Goal: Check status

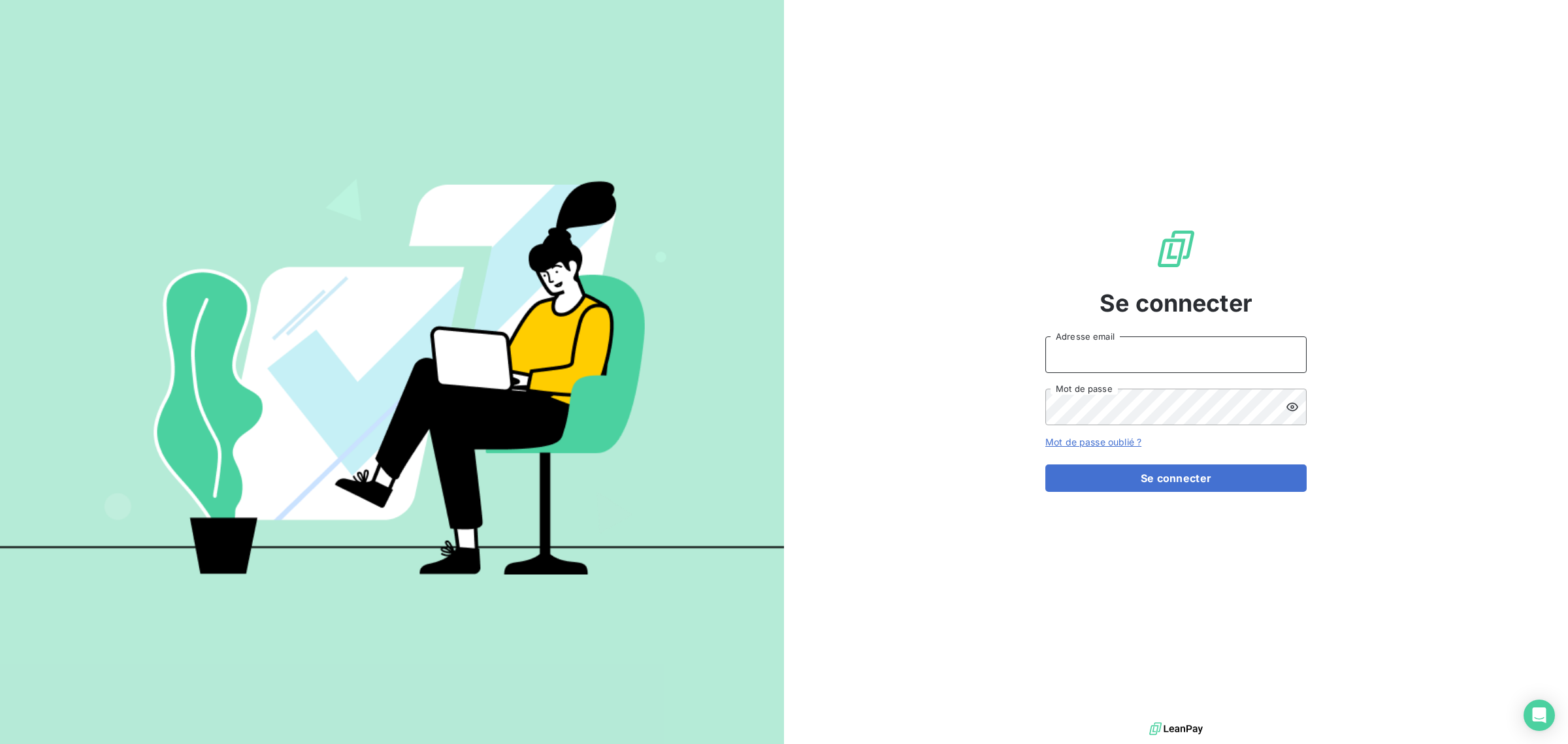
type input "[EMAIL_ADDRESS][DOMAIN_NAME]"
click at [1111, 462] on form "[EMAIL_ADDRESS][DOMAIN_NAME] Adresse email Mot de passe Mot de passe oublié ? S…" at bounding box center [1175, 413] width 261 height 156
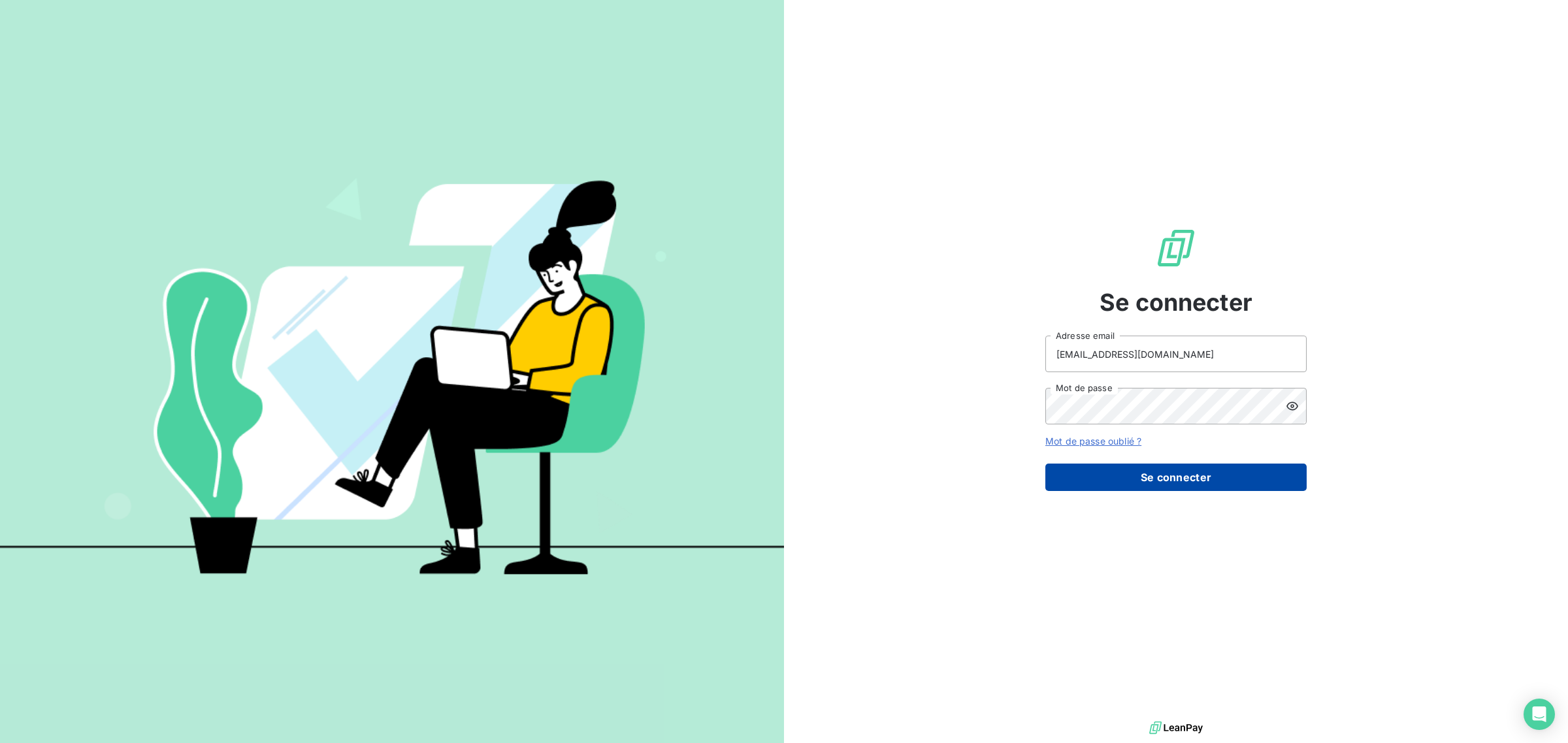
click at [1111, 481] on button "Se connecter" at bounding box center [1175, 477] width 261 height 28
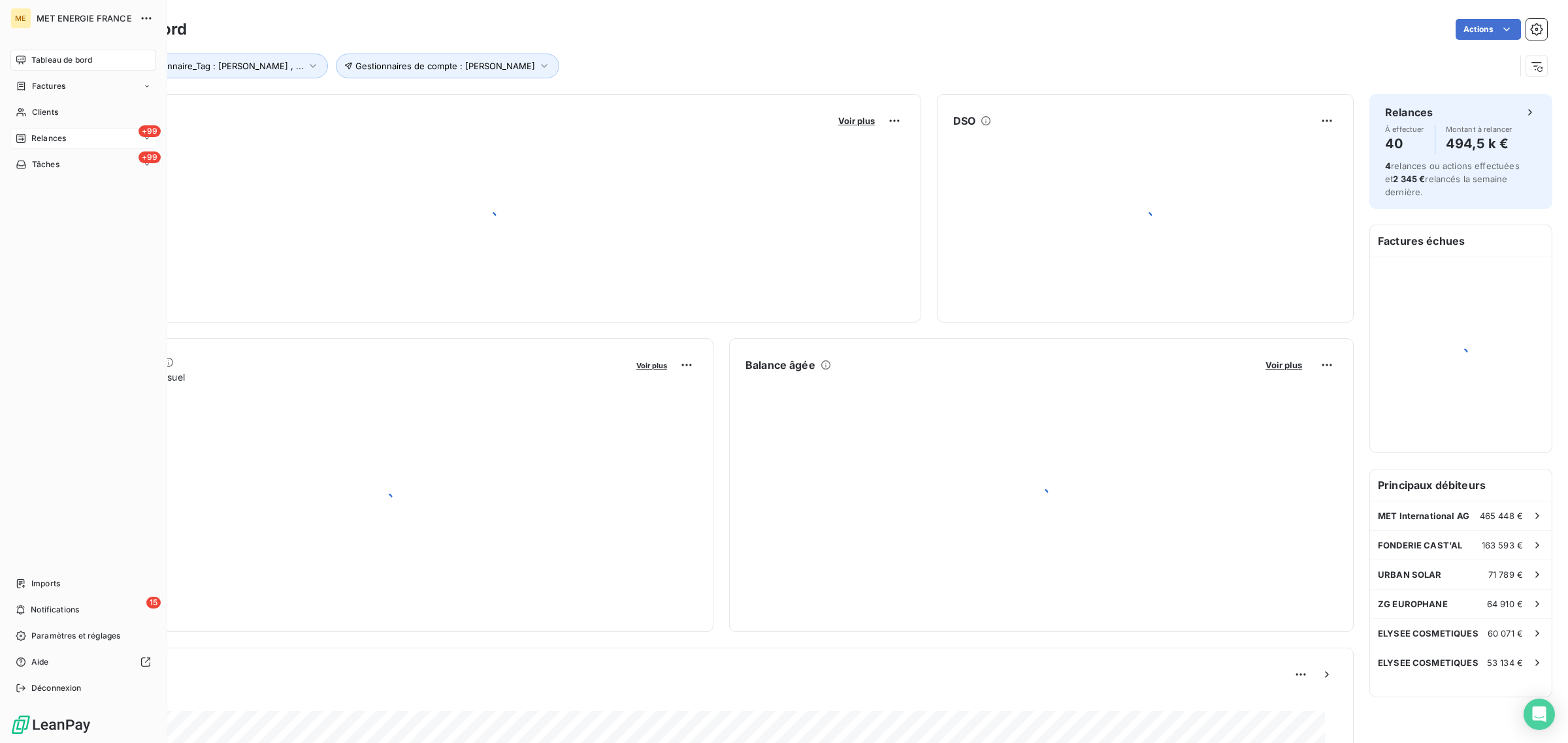
click at [40, 142] on span "Relances" at bounding box center [48, 139] width 34 height 12
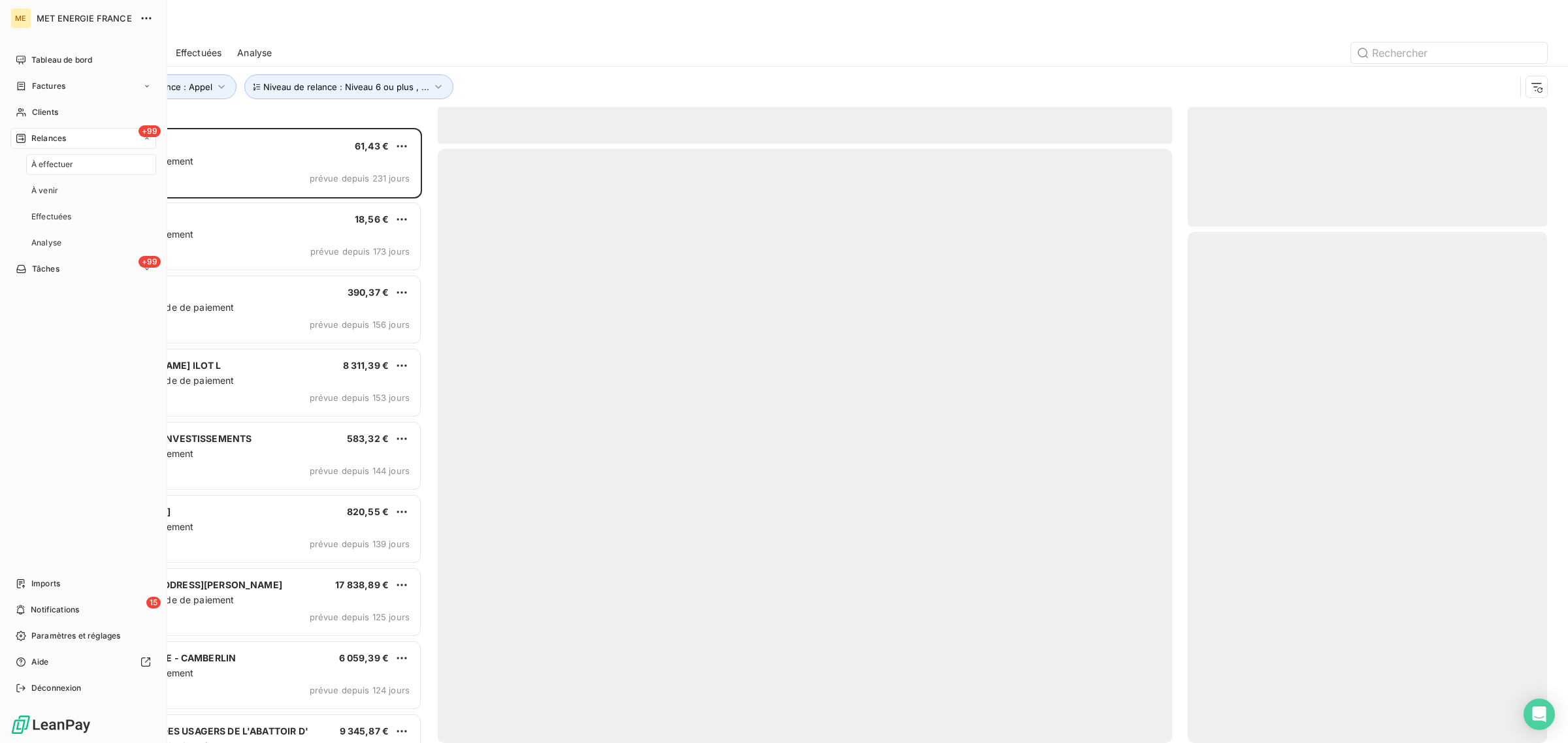
scroll to position [603, 347]
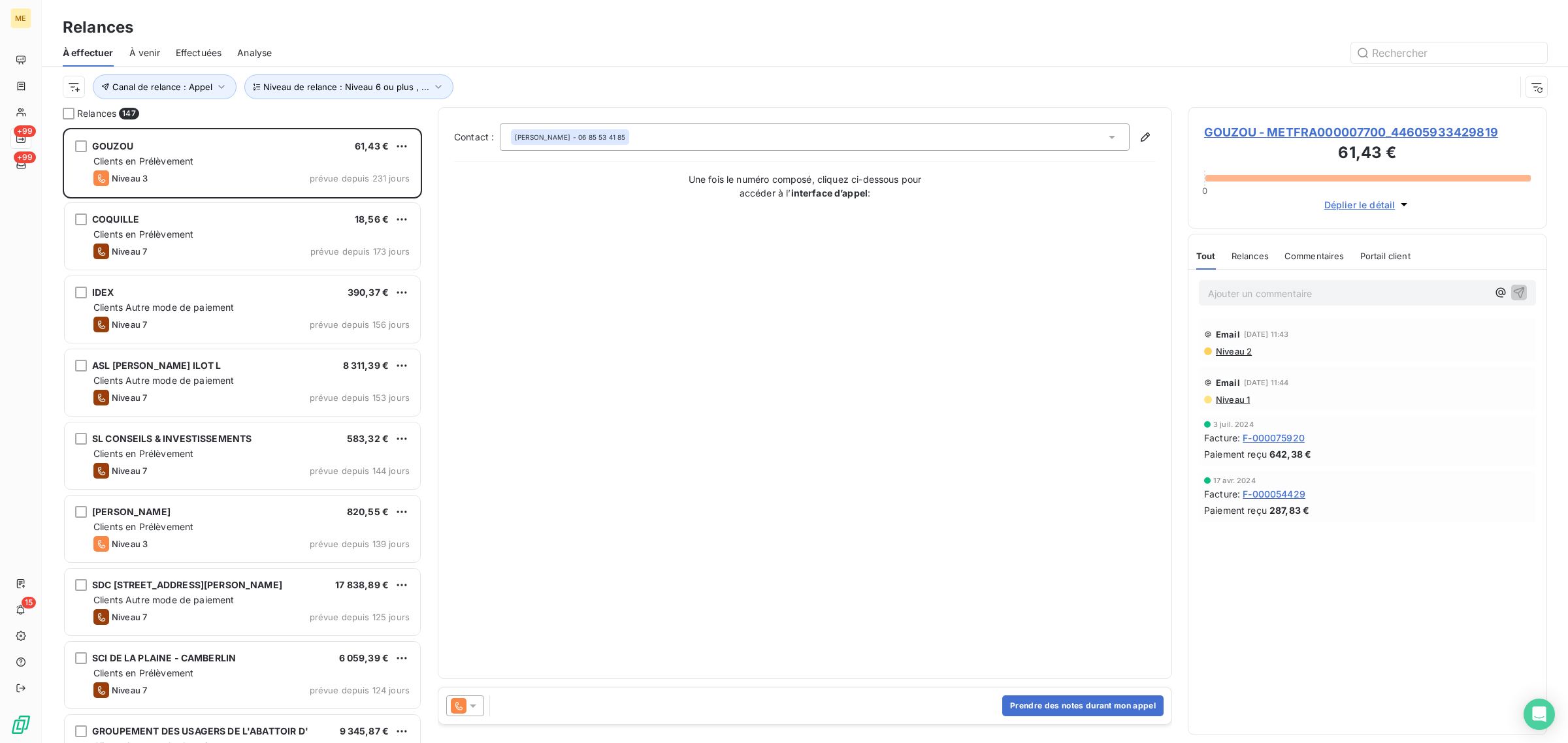
click at [203, 55] on span "Effectuées" at bounding box center [198, 53] width 46 height 13
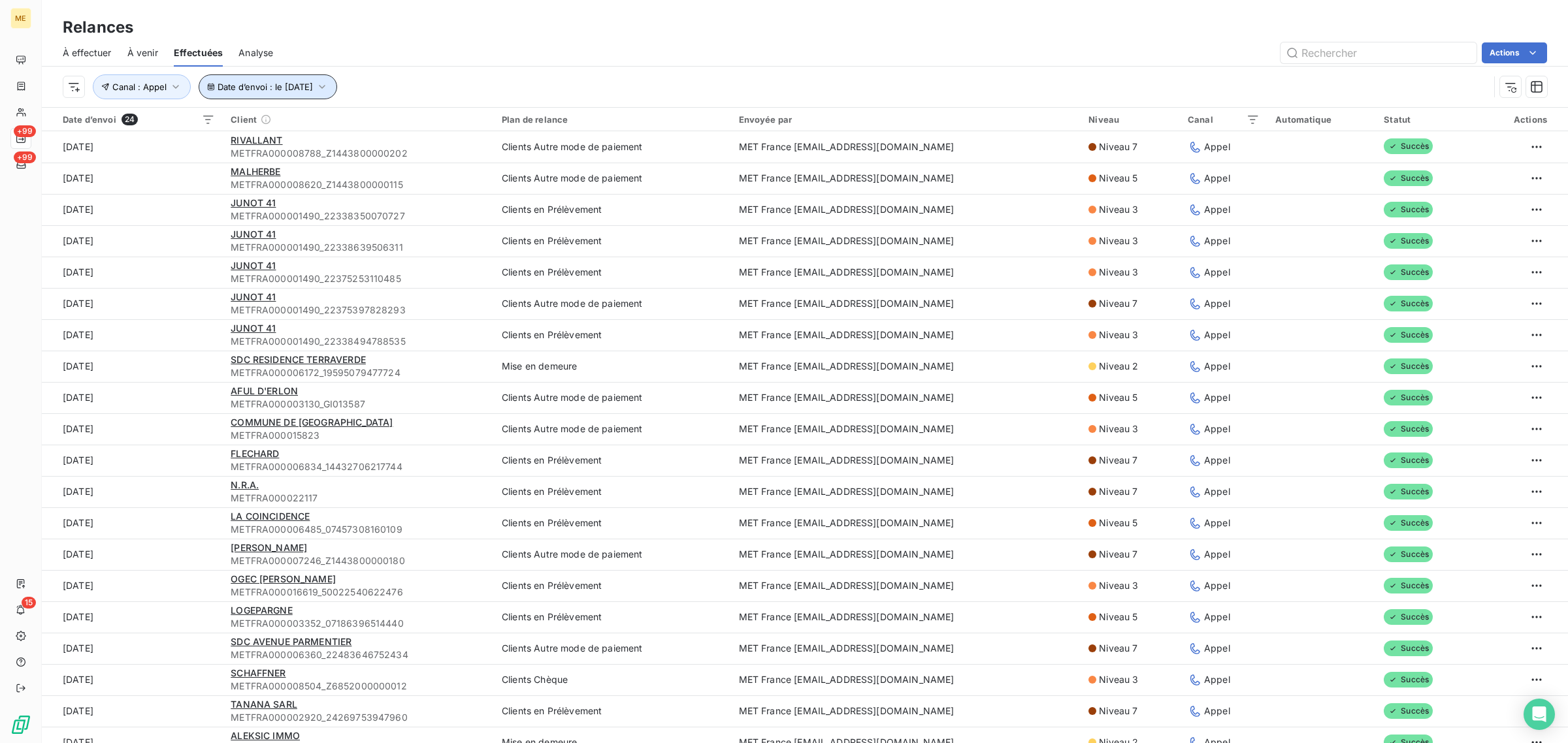
click at [329, 81] on icon "button" at bounding box center [322, 87] width 13 height 13
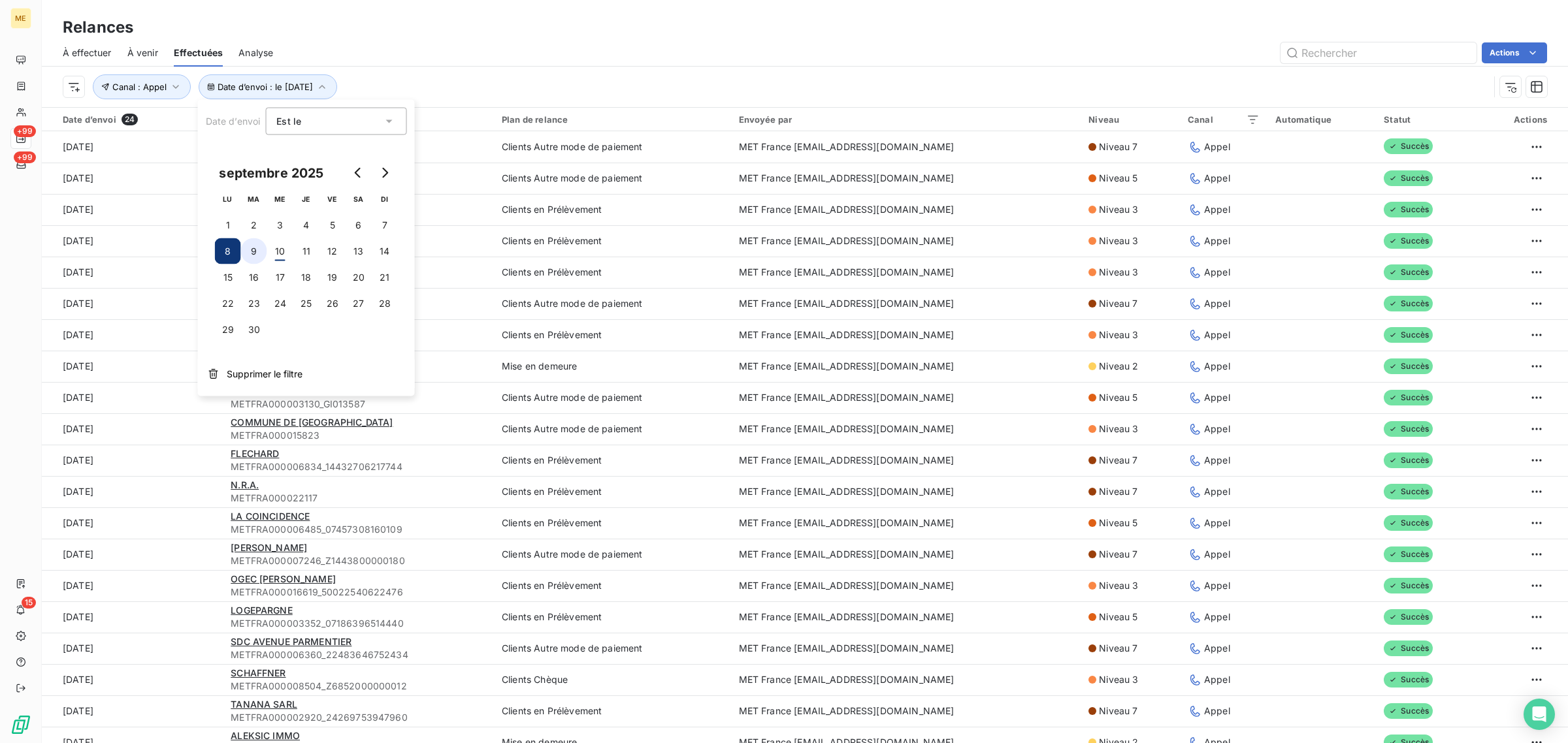
click at [265, 256] on button "9" at bounding box center [254, 251] width 26 height 26
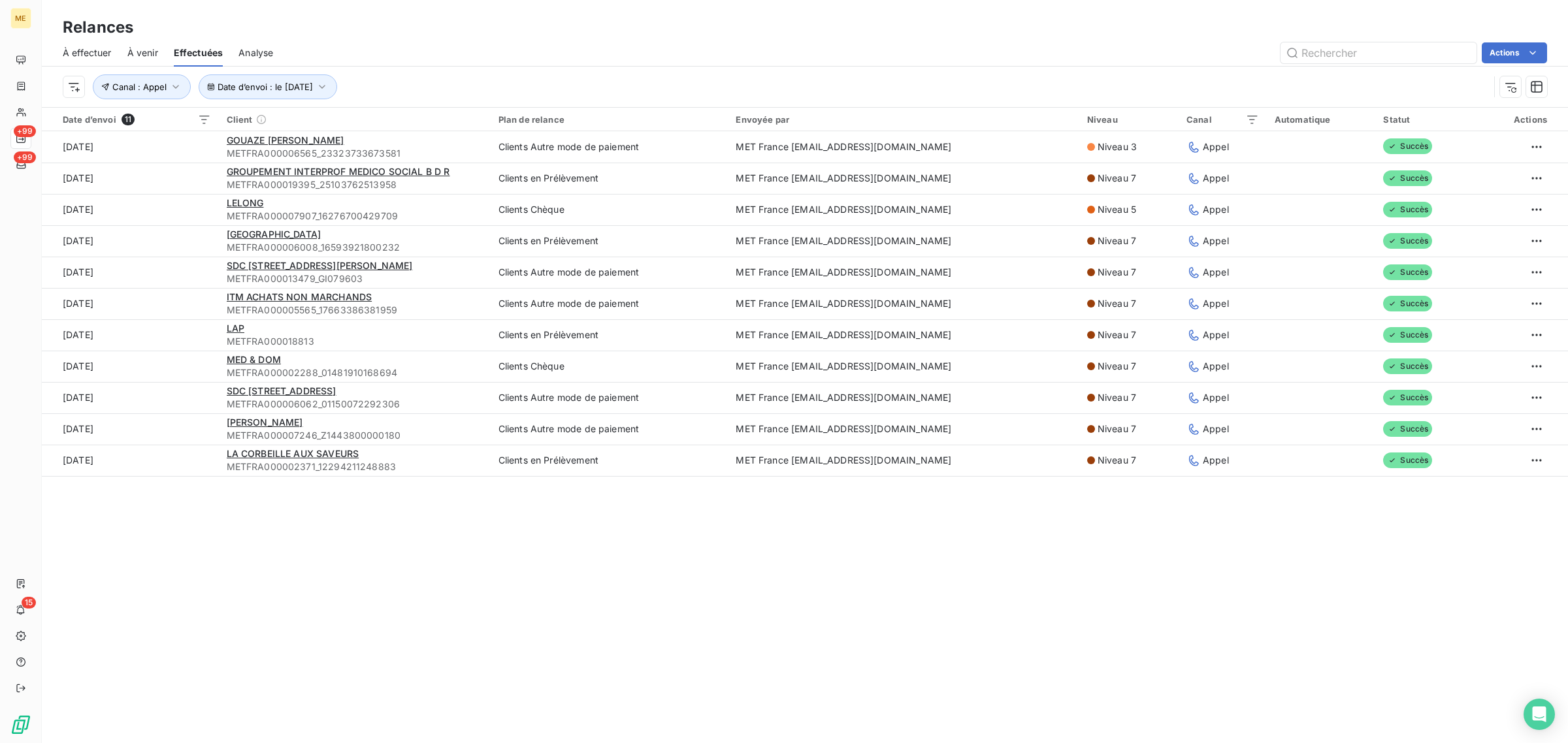
click at [552, 103] on div "Date d’envoi : le [DATE] Canal : Appel" at bounding box center [805, 87] width 1484 height 40
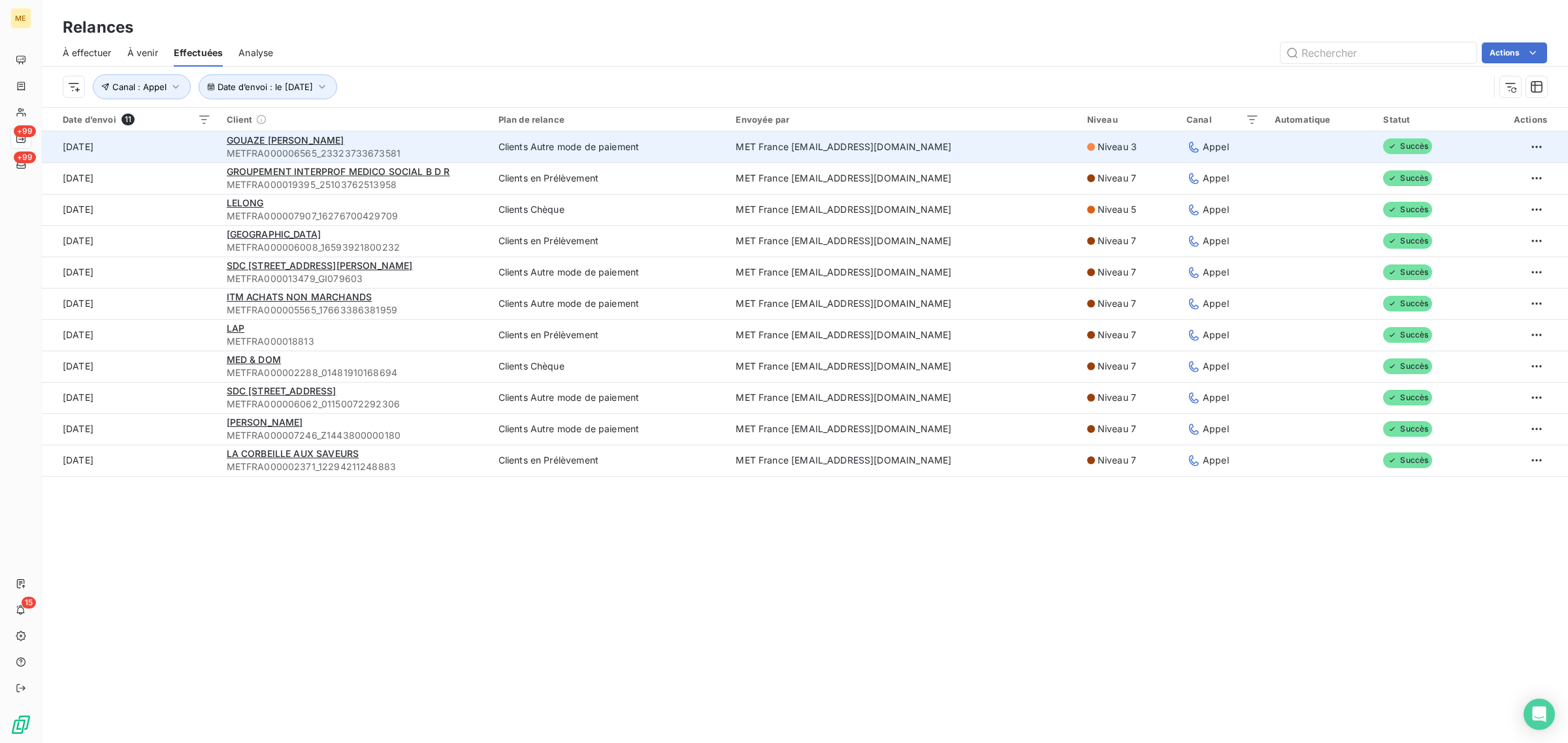
click at [467, 145] on div "GOUAZE [PERSON_NAME]" at bounding box center [355, 140] width 256 height 13
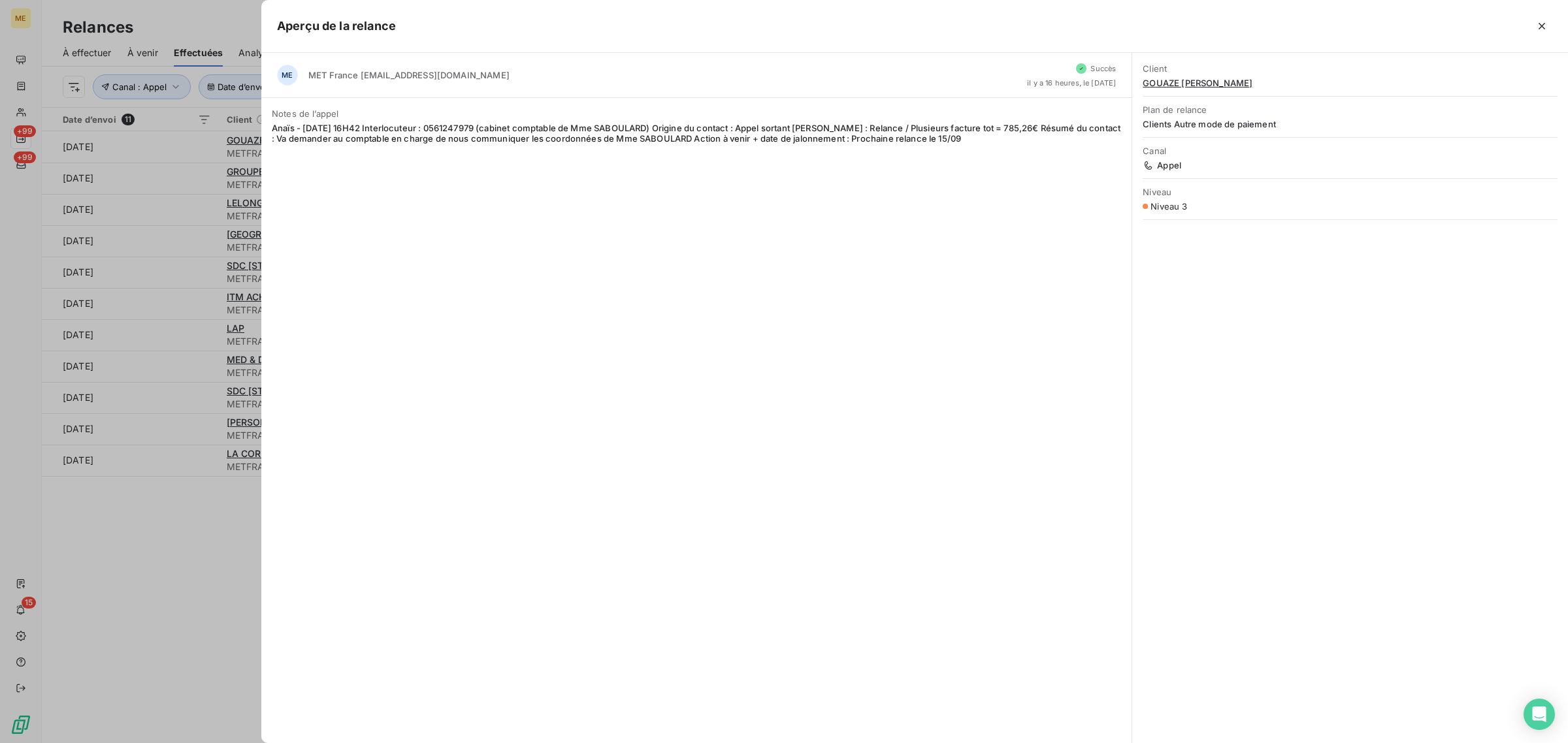
click at [140, 156] on div at bounding box center [784, 372] width 1568 height 743
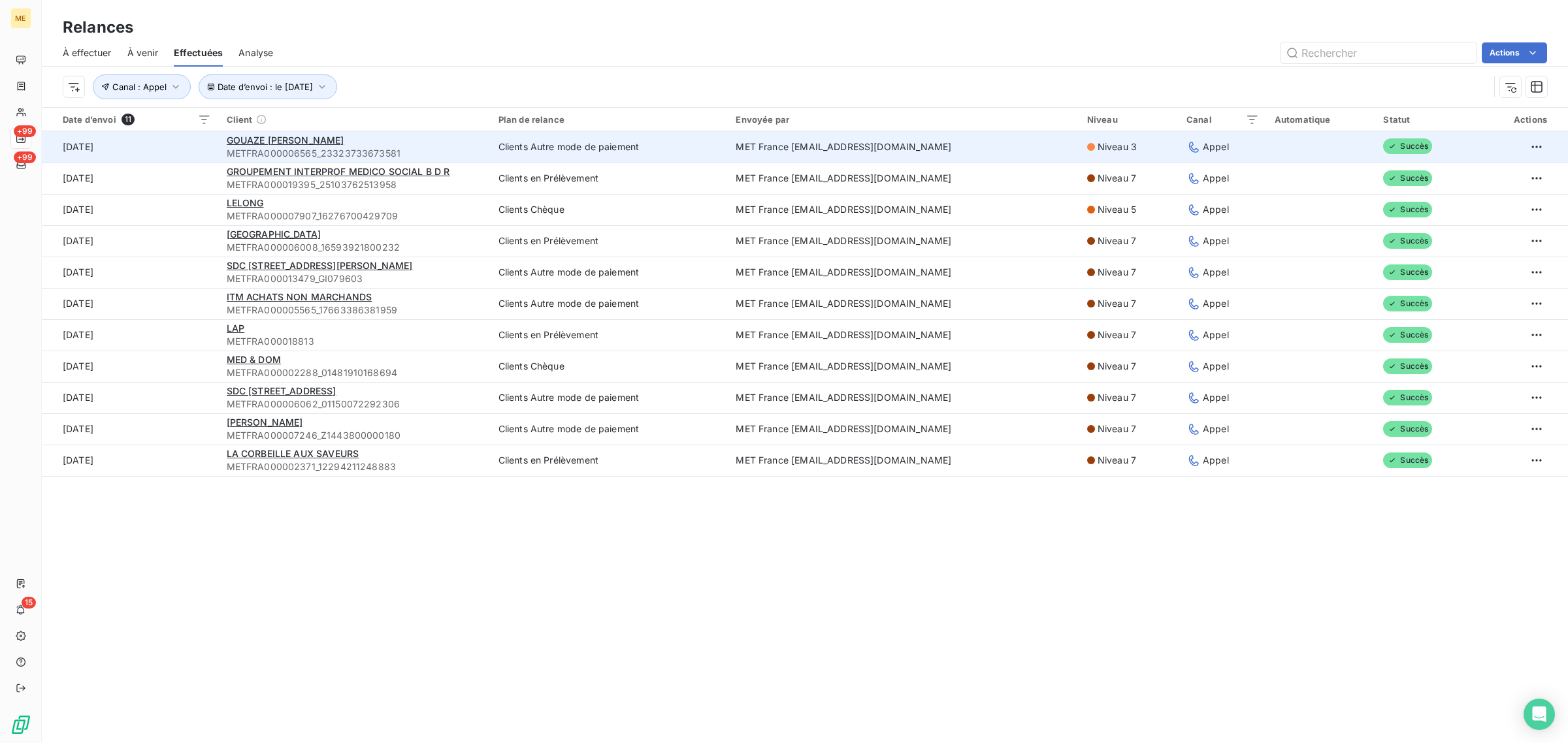
click at [172, 148] on td "9 sept. 2025" at bounding box center [130, 146] width 177 height 31
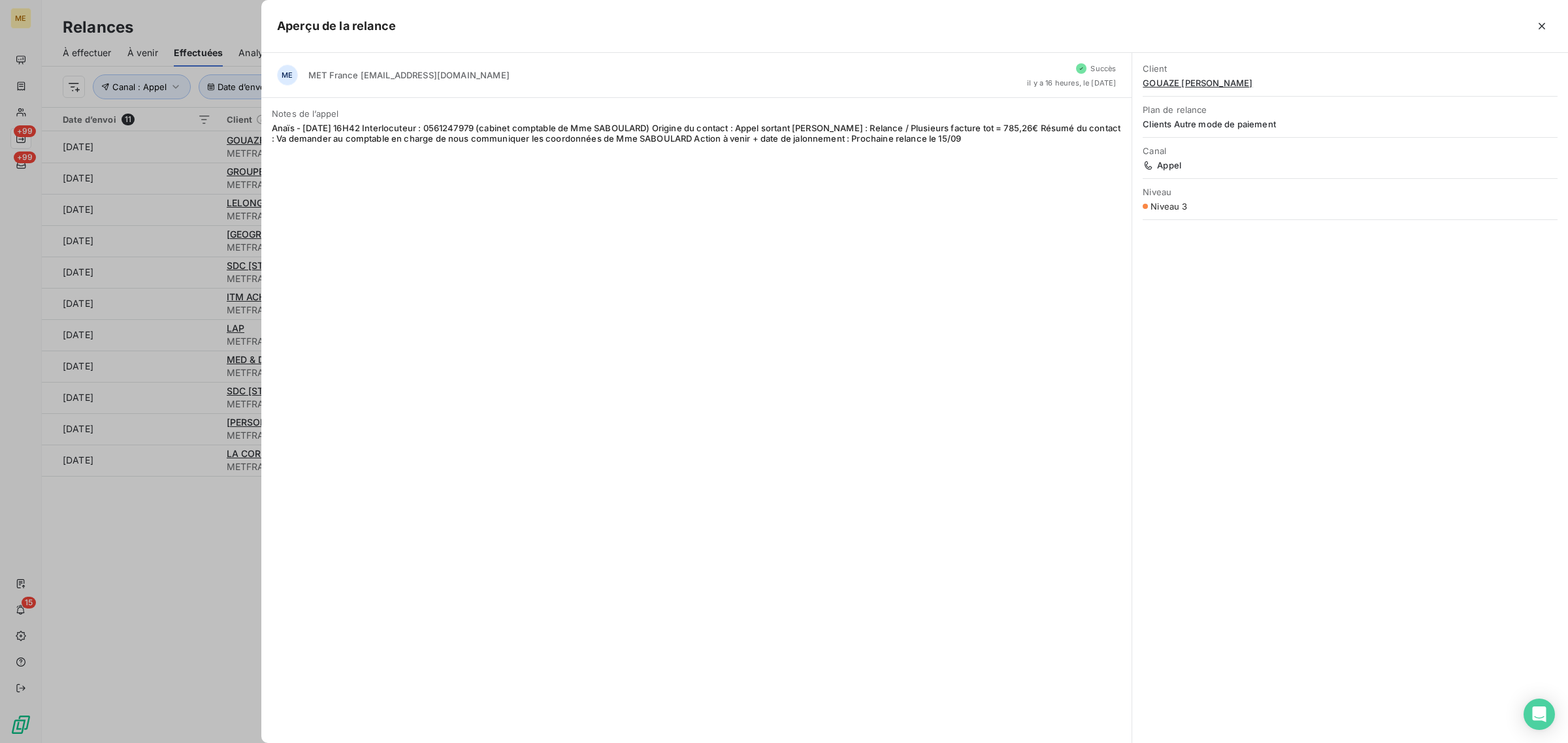
click at [181, 177] on div at bounding box center [784, 372] width 1568 height 743
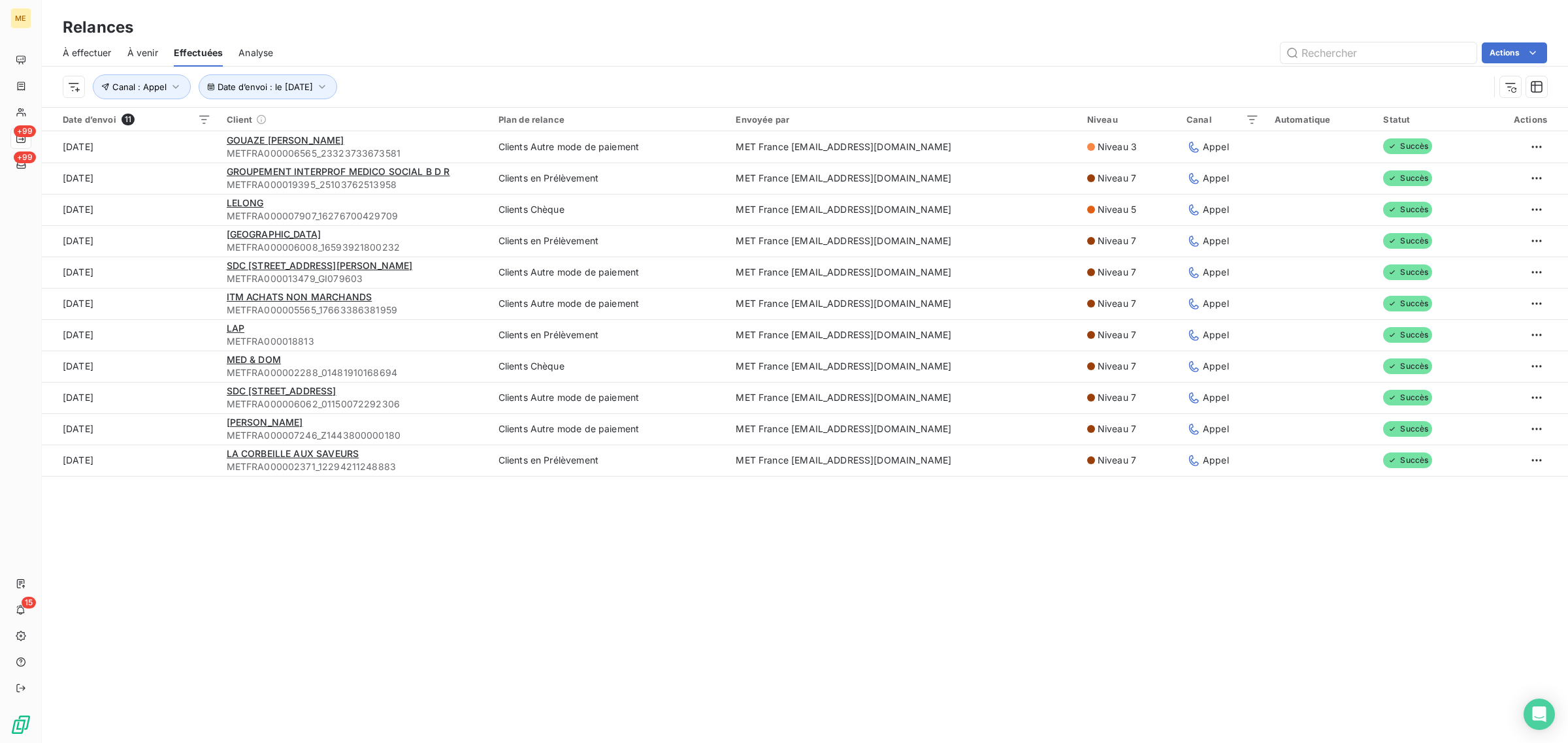
click at [181, 177] on td "9 sept. 2025" at bounding box center [130, 177] width 177 height 31
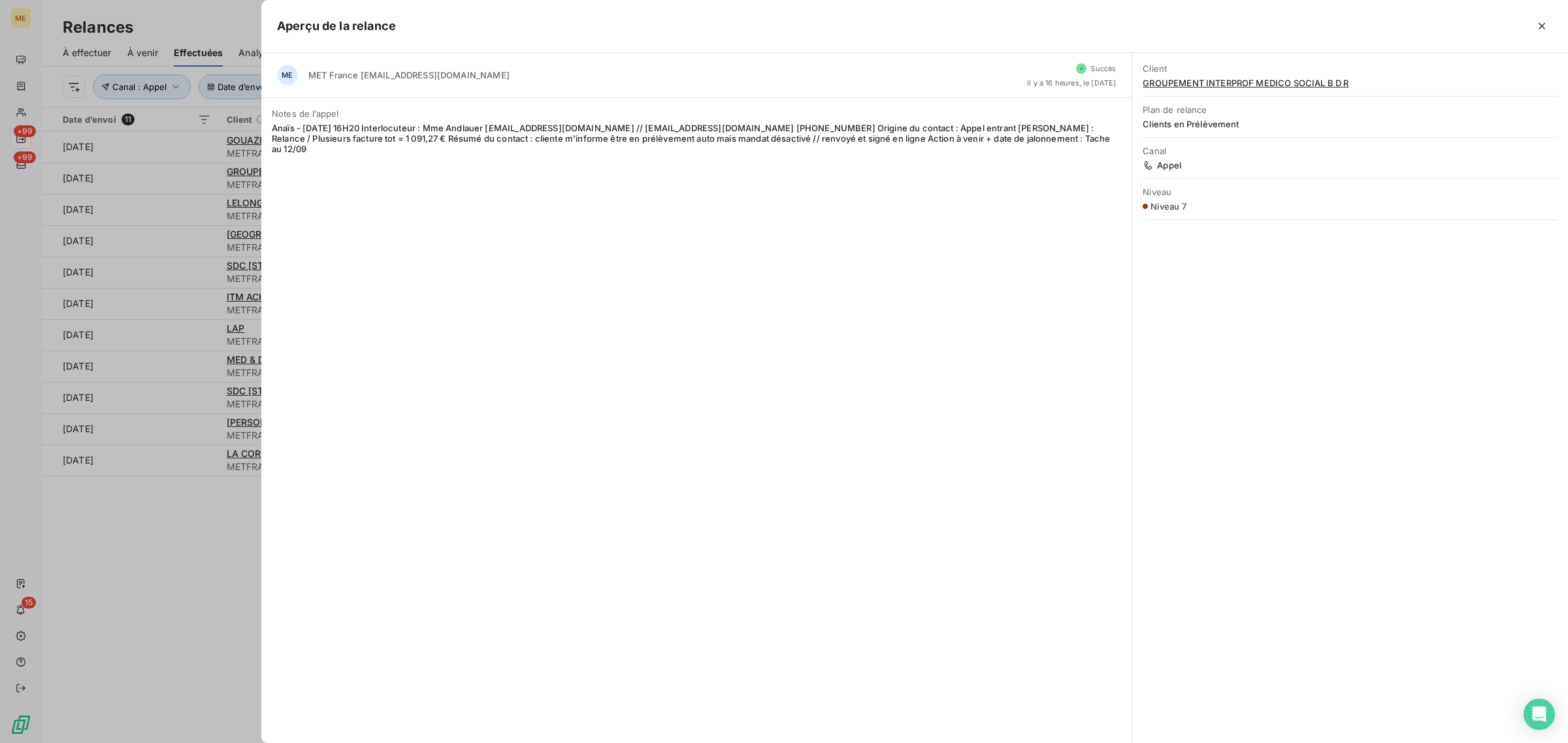
click at [181, 177] on div at bounding box center [784, 372] width 1568 height 743
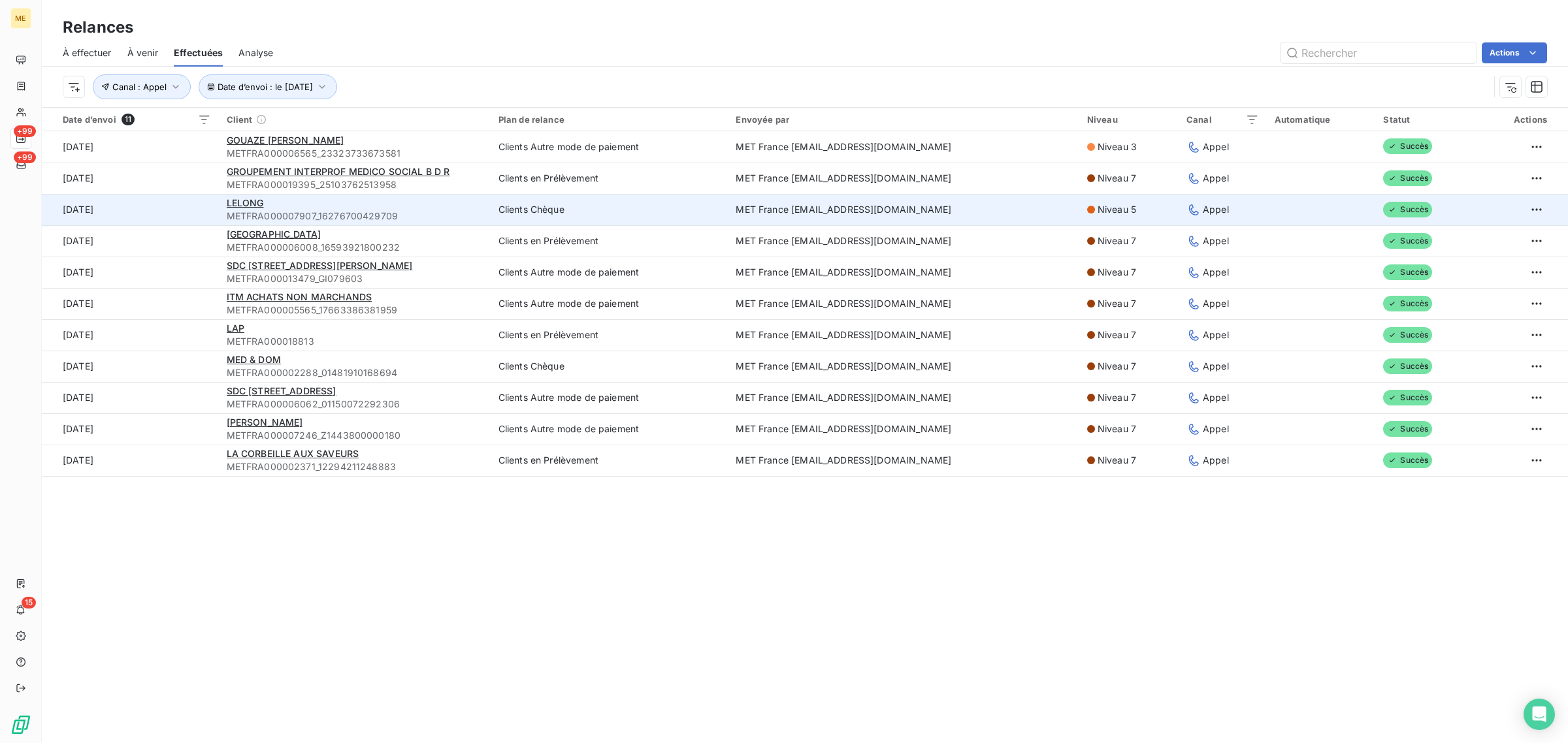
click at [184, 219] on td "9 sept. 2025" at bounding box center [130, 209] width 177 height 31
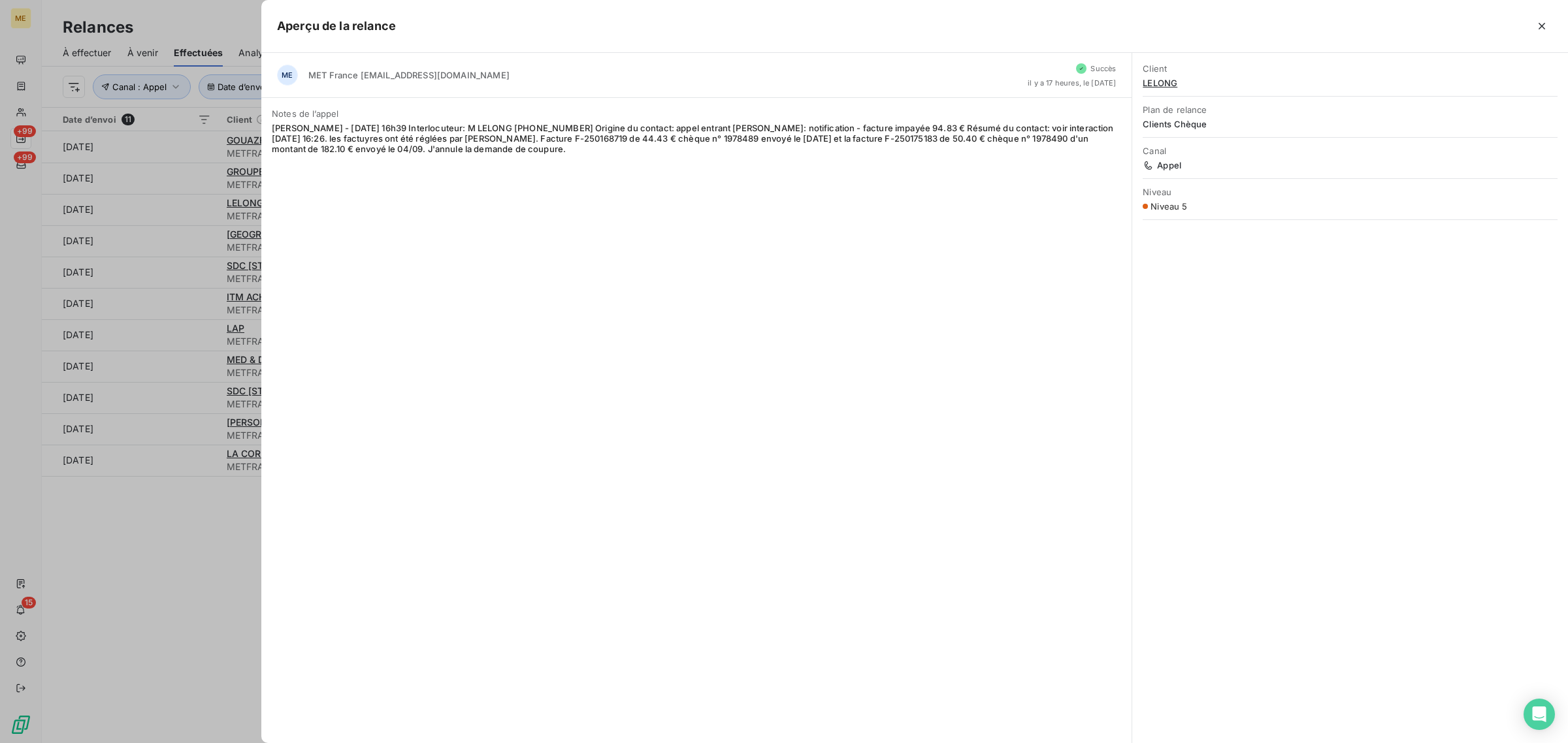
click at [203, 229] on div at bounding box center [784, 372] width 1568 height 743
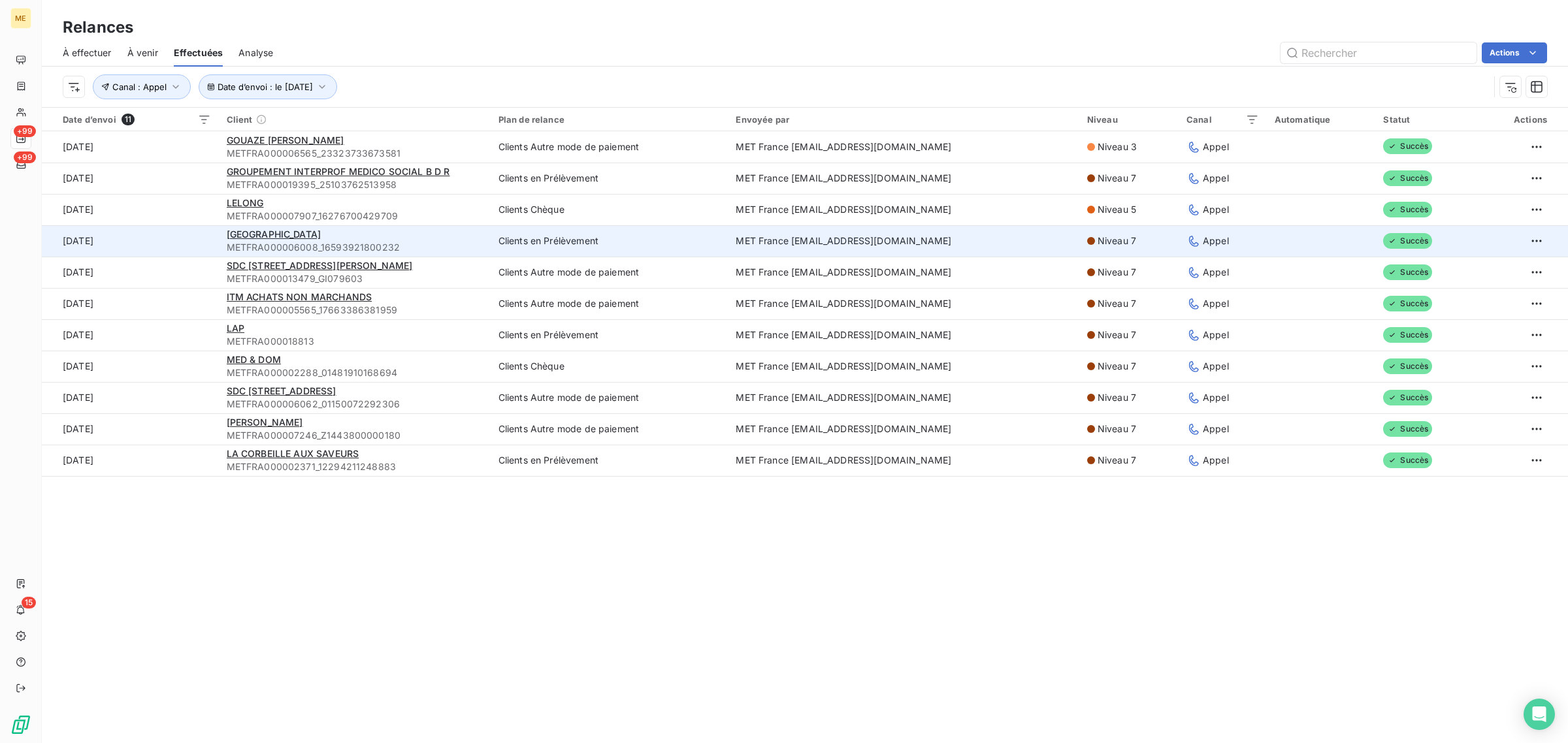
click at [201, 245] on td "9 sept. 2025" at bounding box center [130, 240] width 177 height 31
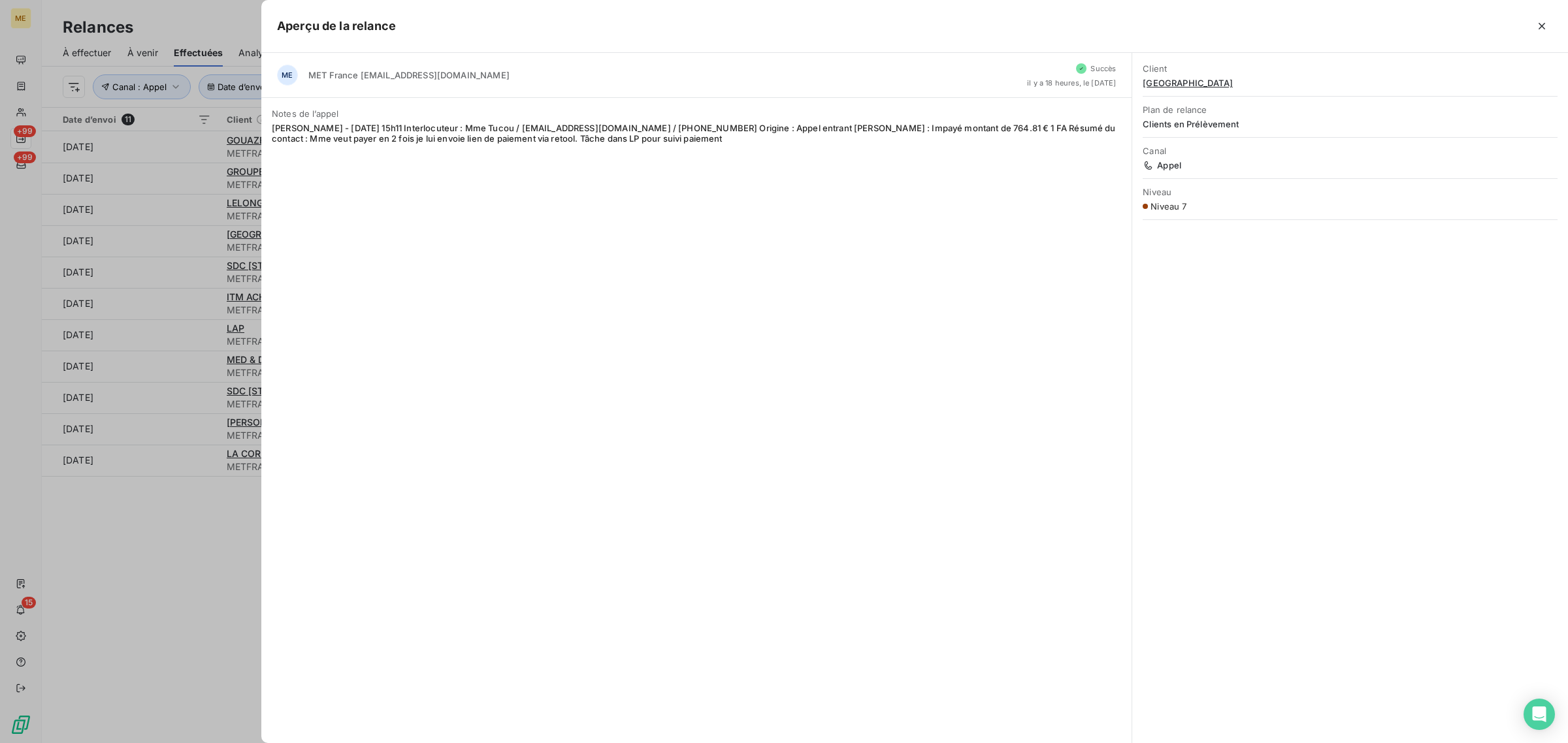
click at [199, 244] on div at bounding box center [784, 372] width 1568 height 743
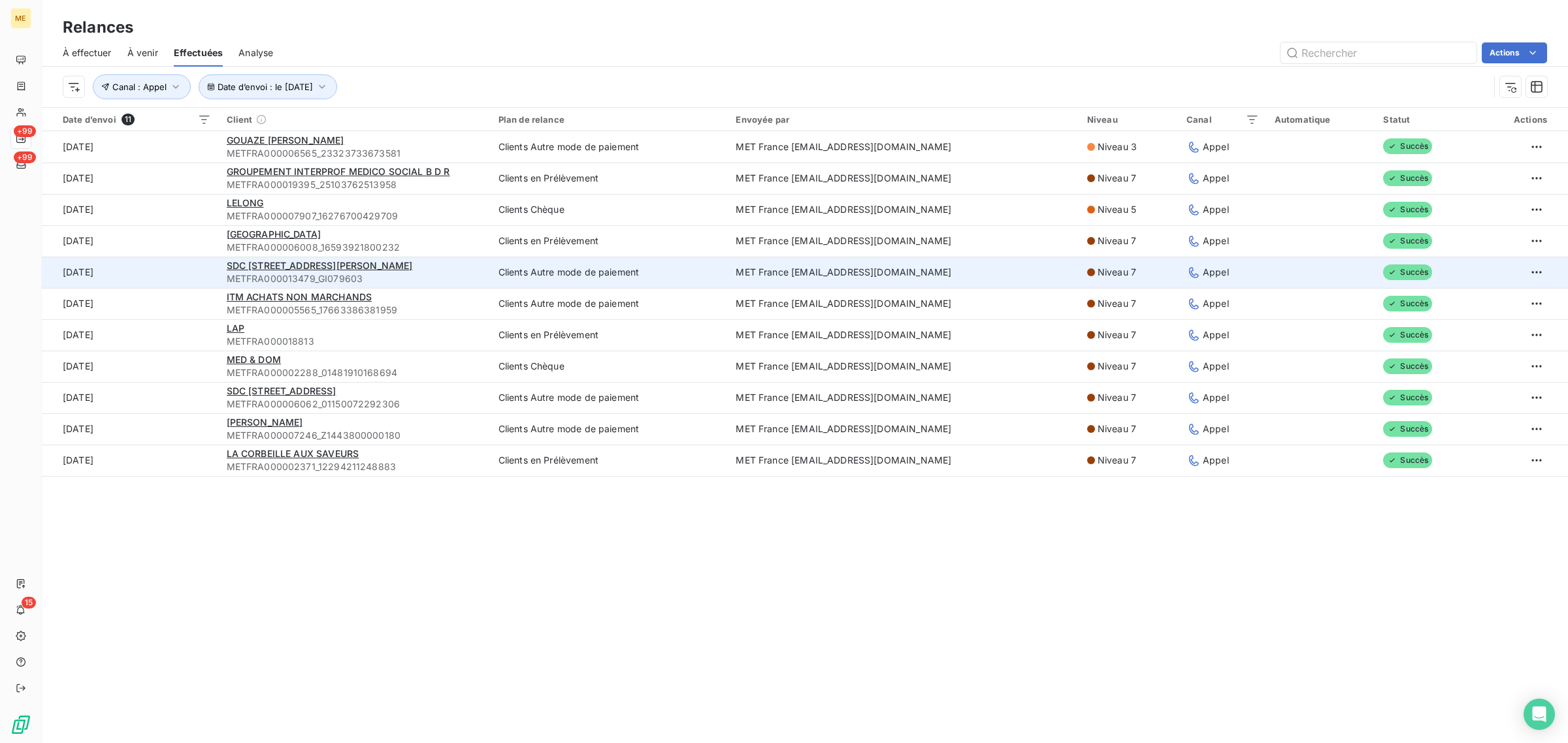
click at [201, 266] on td "9 sept. 2025" at bounding box center [130, 271] width 177 height 31
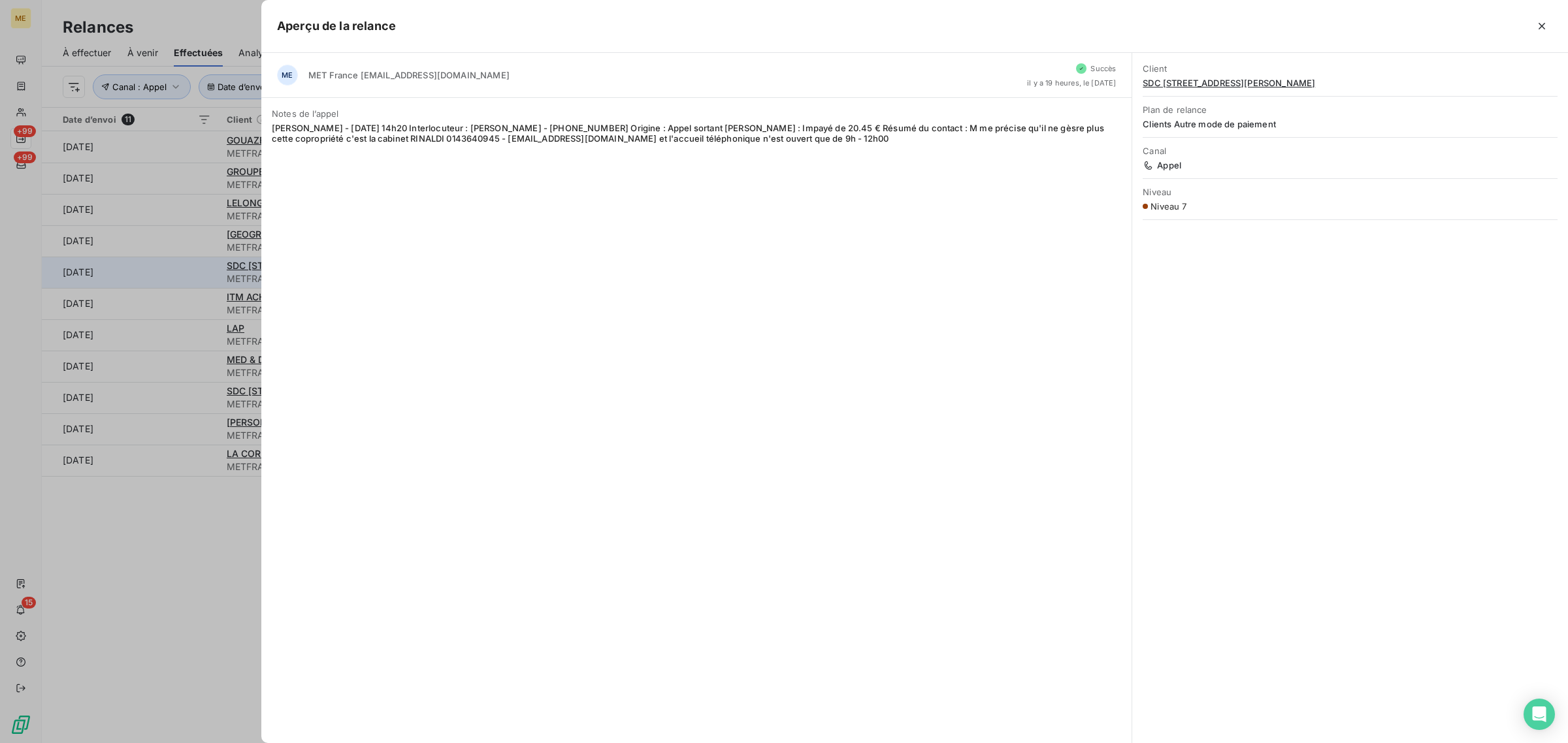
click at [201, 266] on div at bounding box center [784, 372] width 1568 height 743
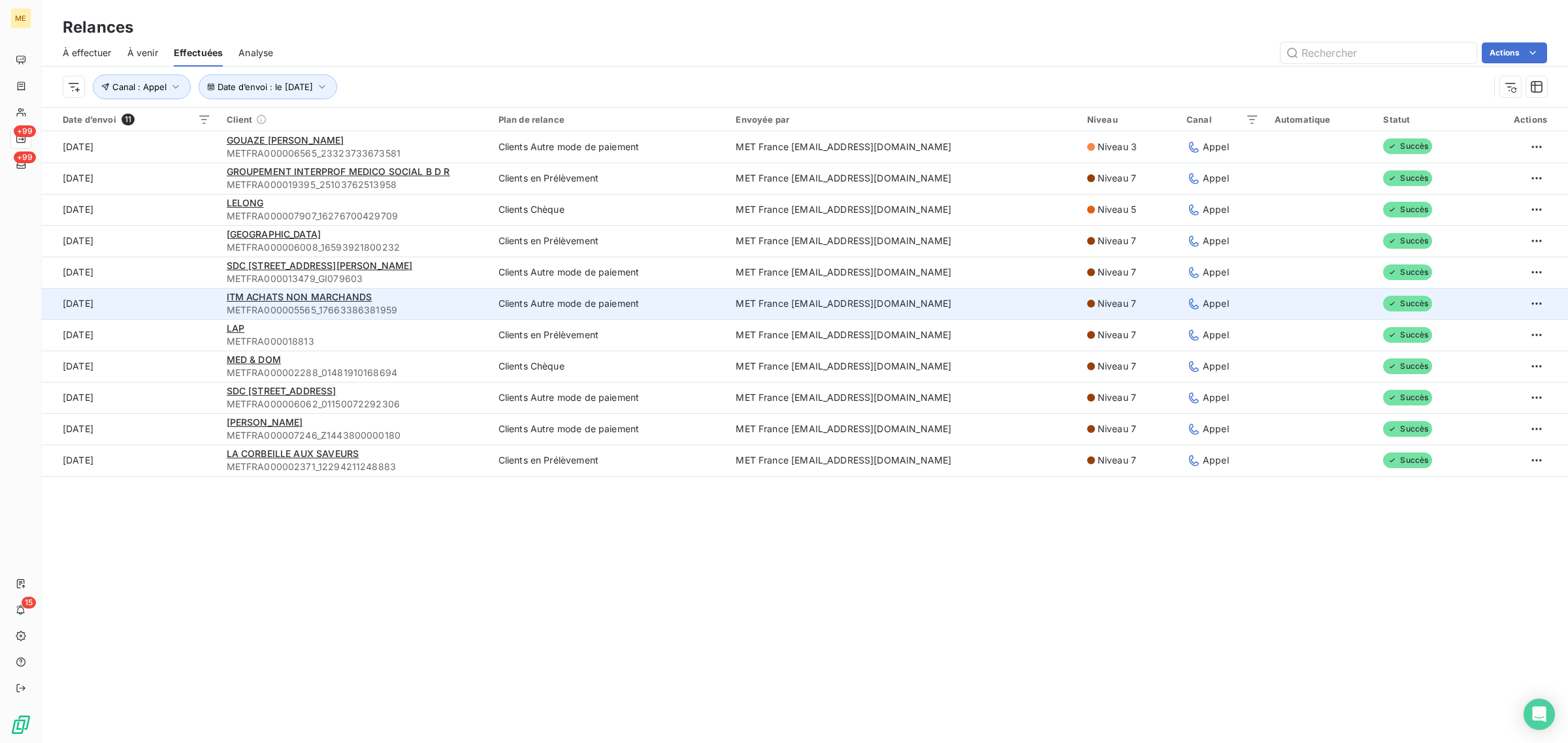
click at [201, 310] on td "9 sept. 2025" at bounding box center [130, 303] width 177 height 31
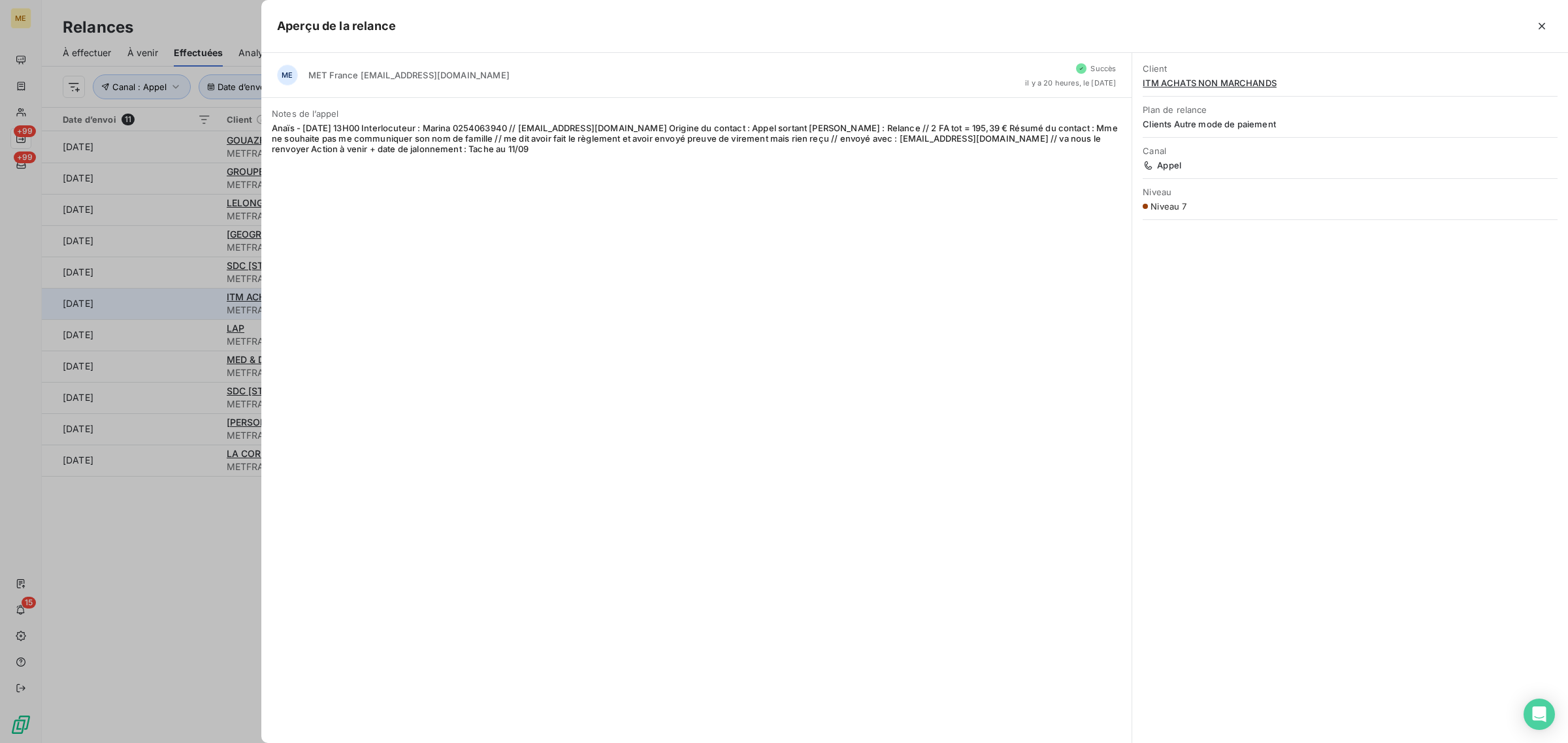
click at [201, 310] on div at bounding box center [784, 372] width 1568 height 743
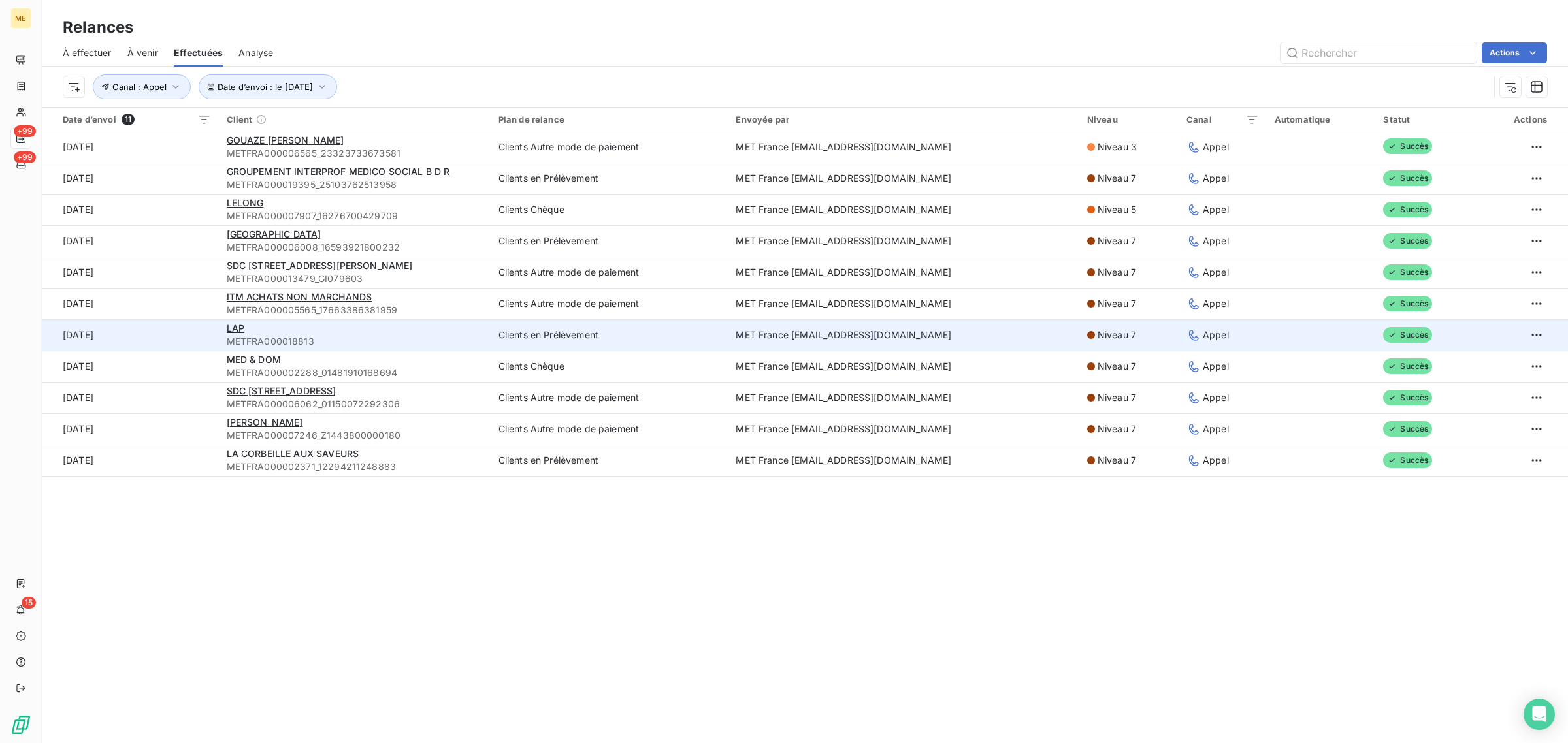
click at [201, 347] on td "9 sept. 2025" at bounding box center [130, 335] width 177 height 31
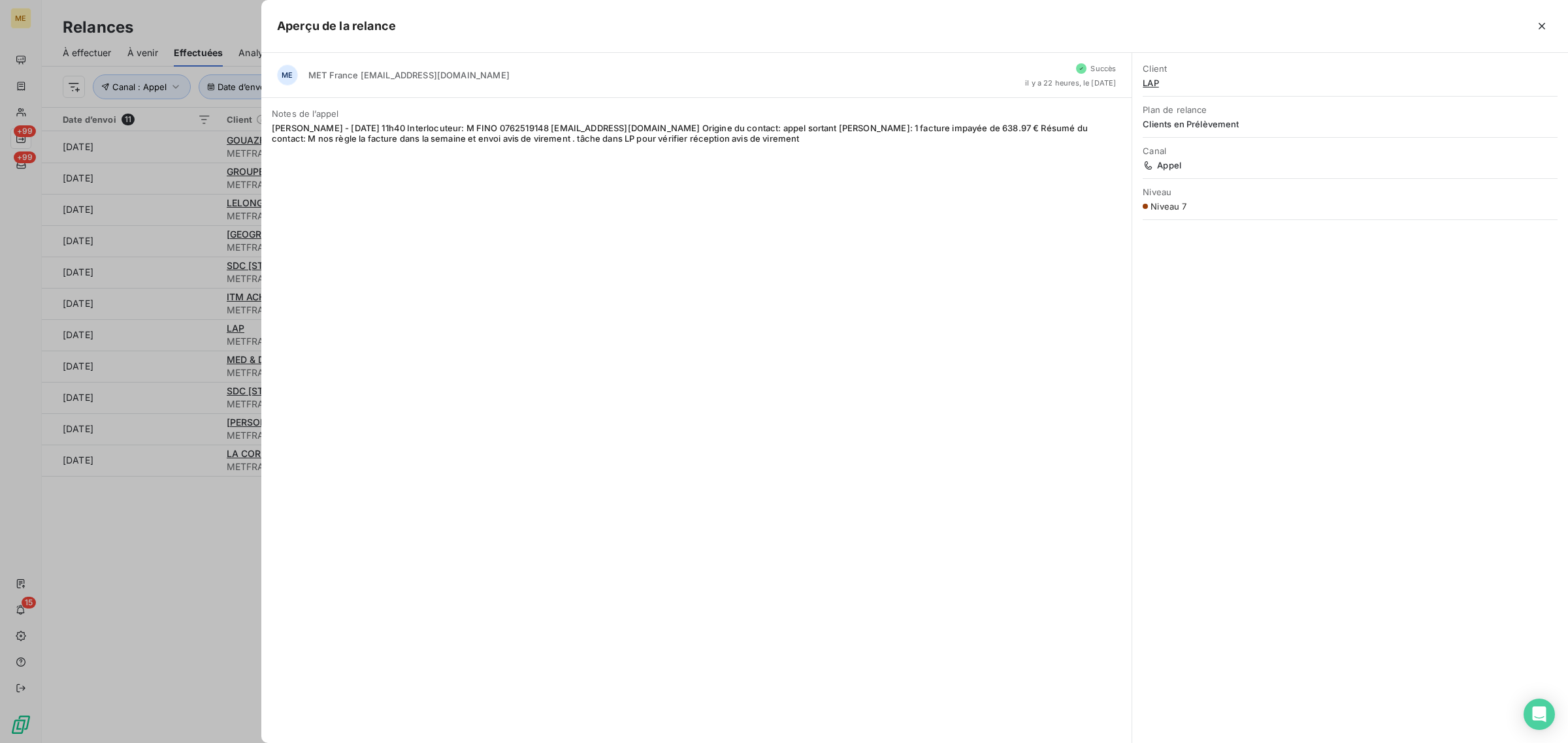
click at [194, 332] on div at bounding box center [784, 372] width 1568 height 743
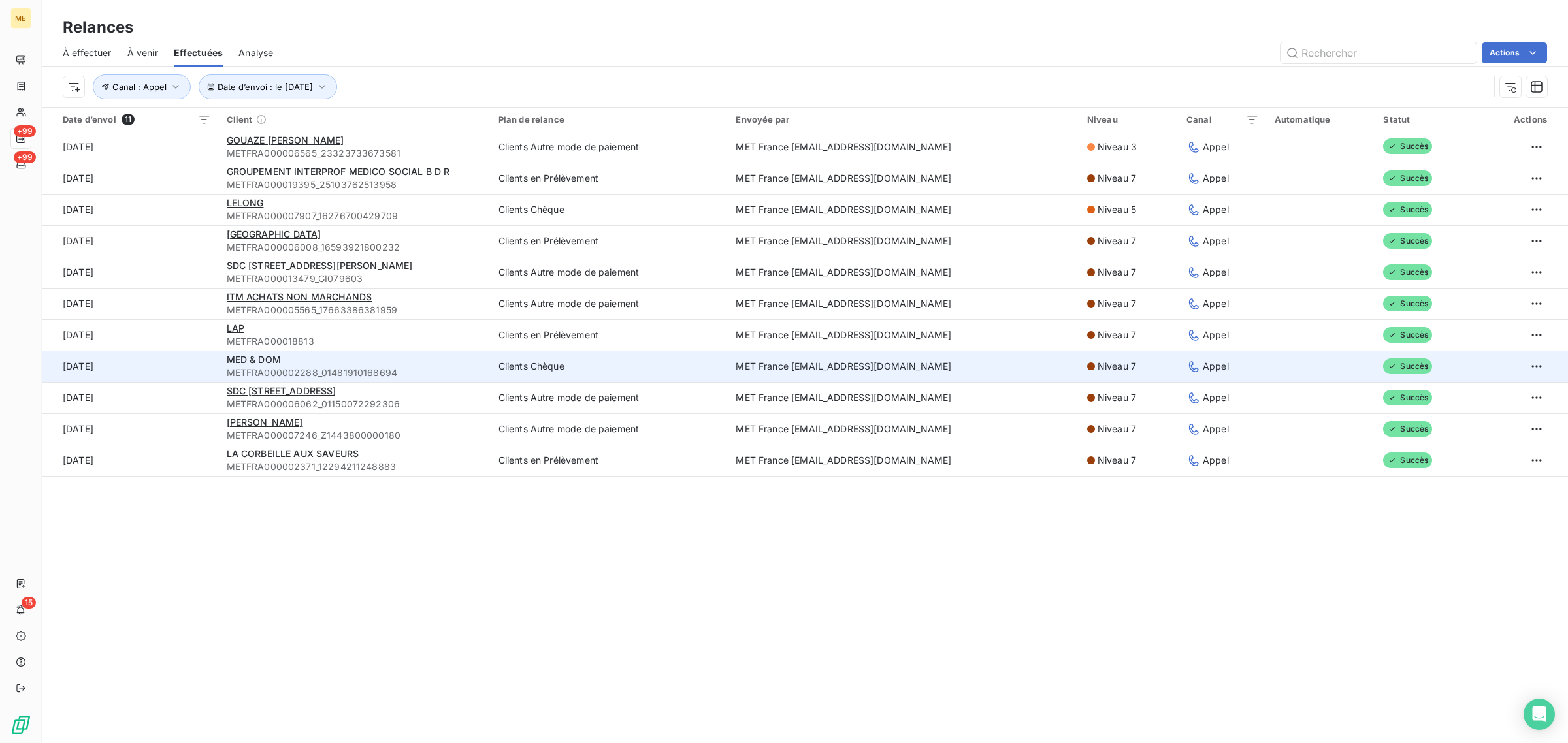
click at [203, 372] on td "9 sept. 2025" at bounding box center [130, 366] width 177 height 31
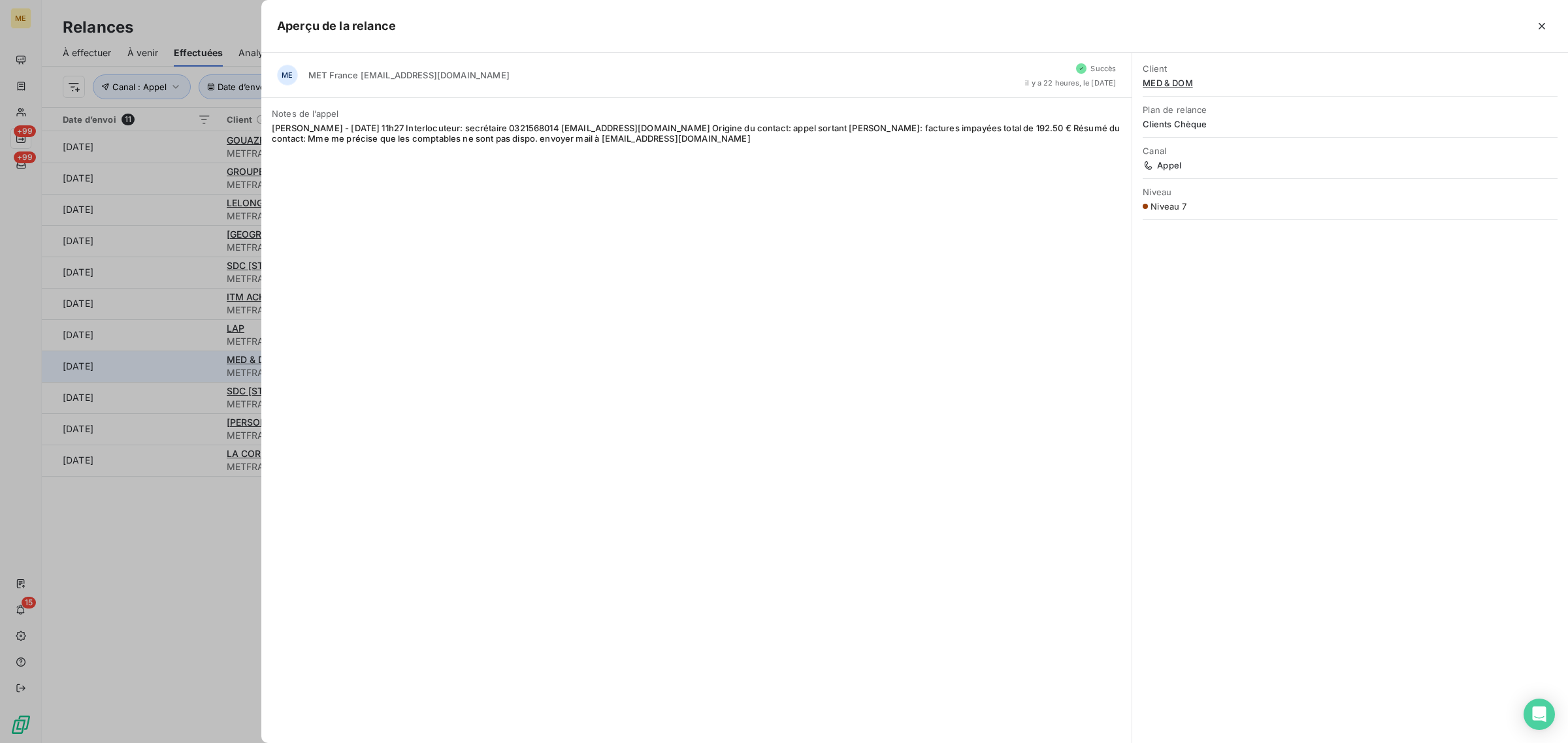
click at [203, 372] on div at bounding box center [784, 372] width 1568 height 743
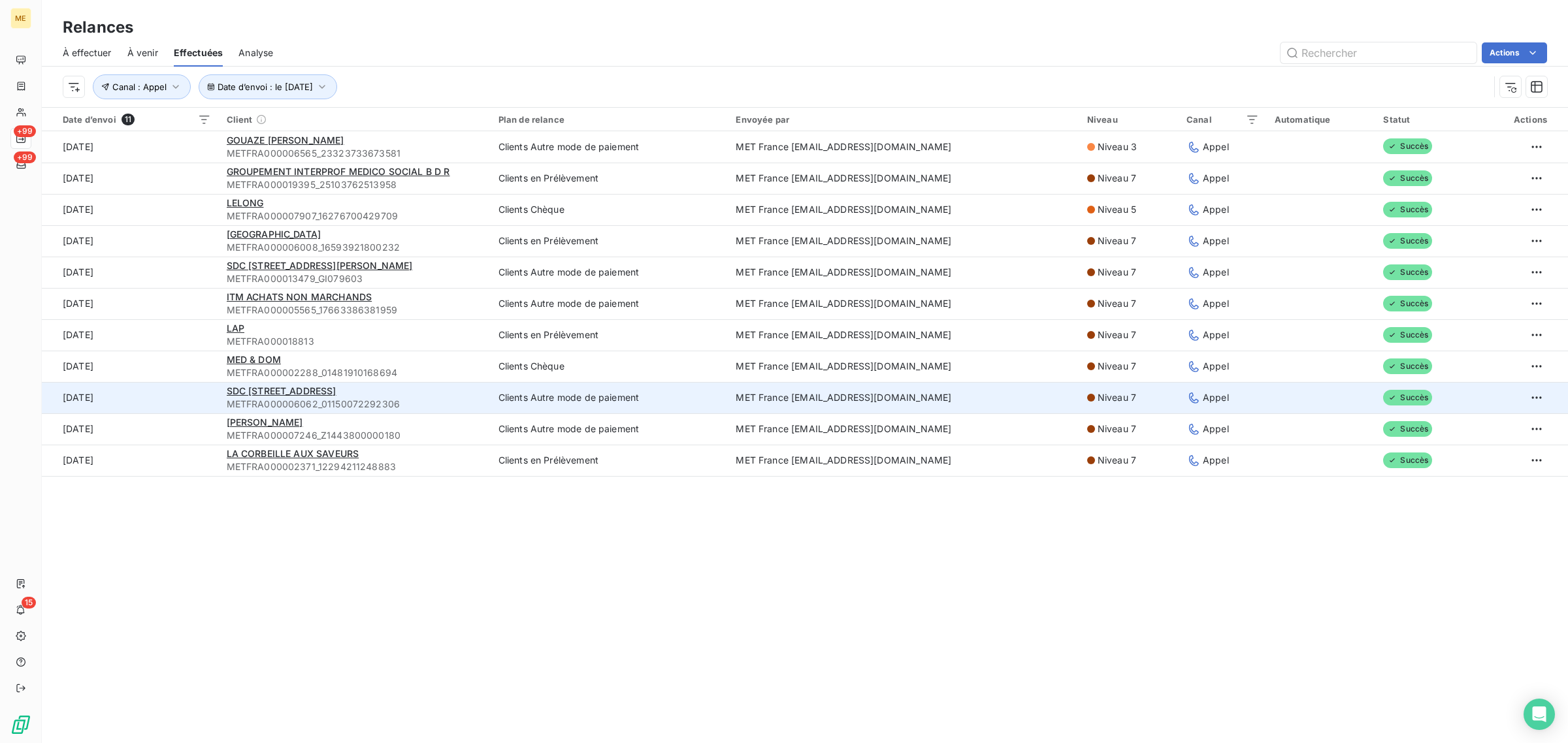
click at [197, 385] on td "9 sept. 2025" at bounding box center [130, 398] width 177 height 31
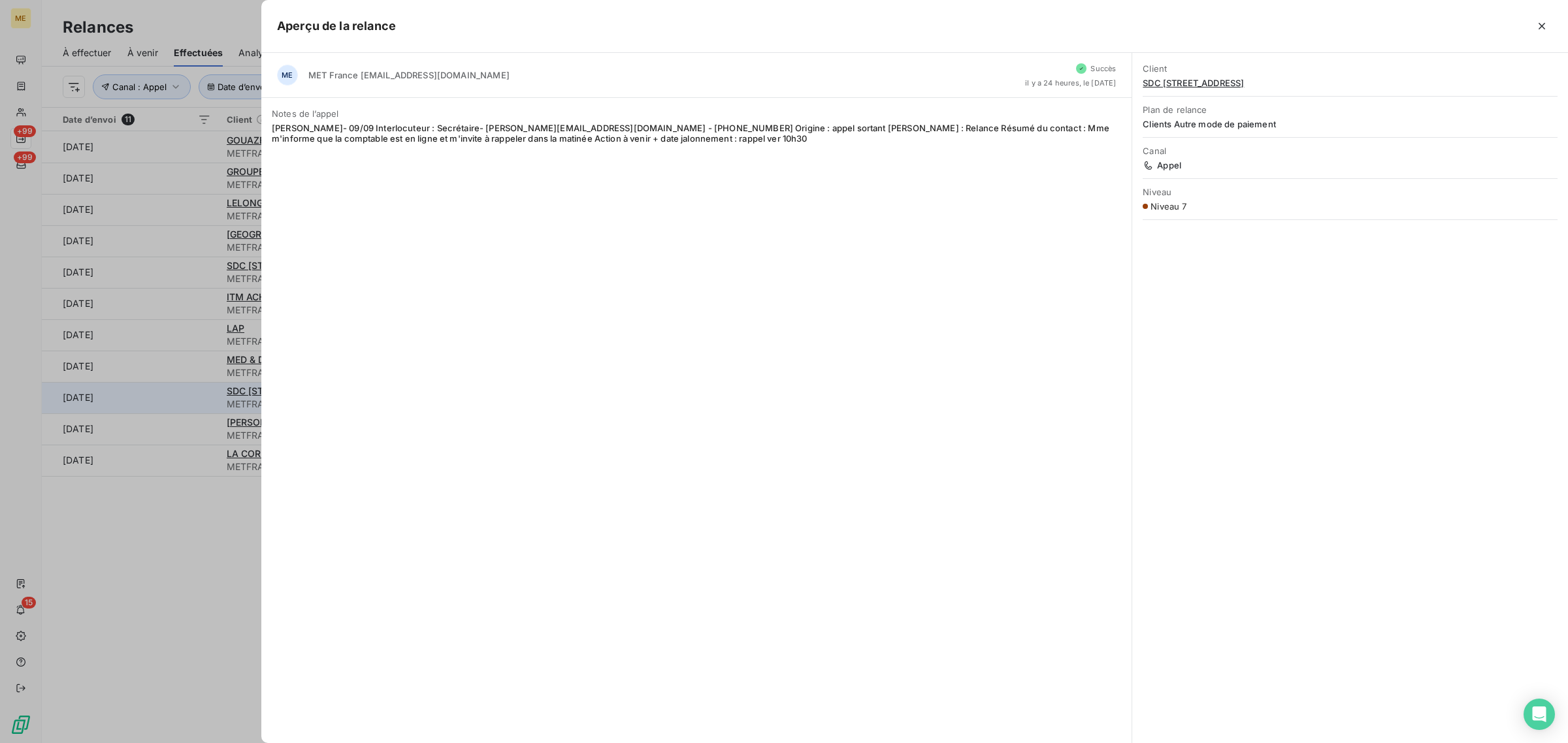
click at [197, 385] on div at bounding box center [784, 372] width 1568 height 743
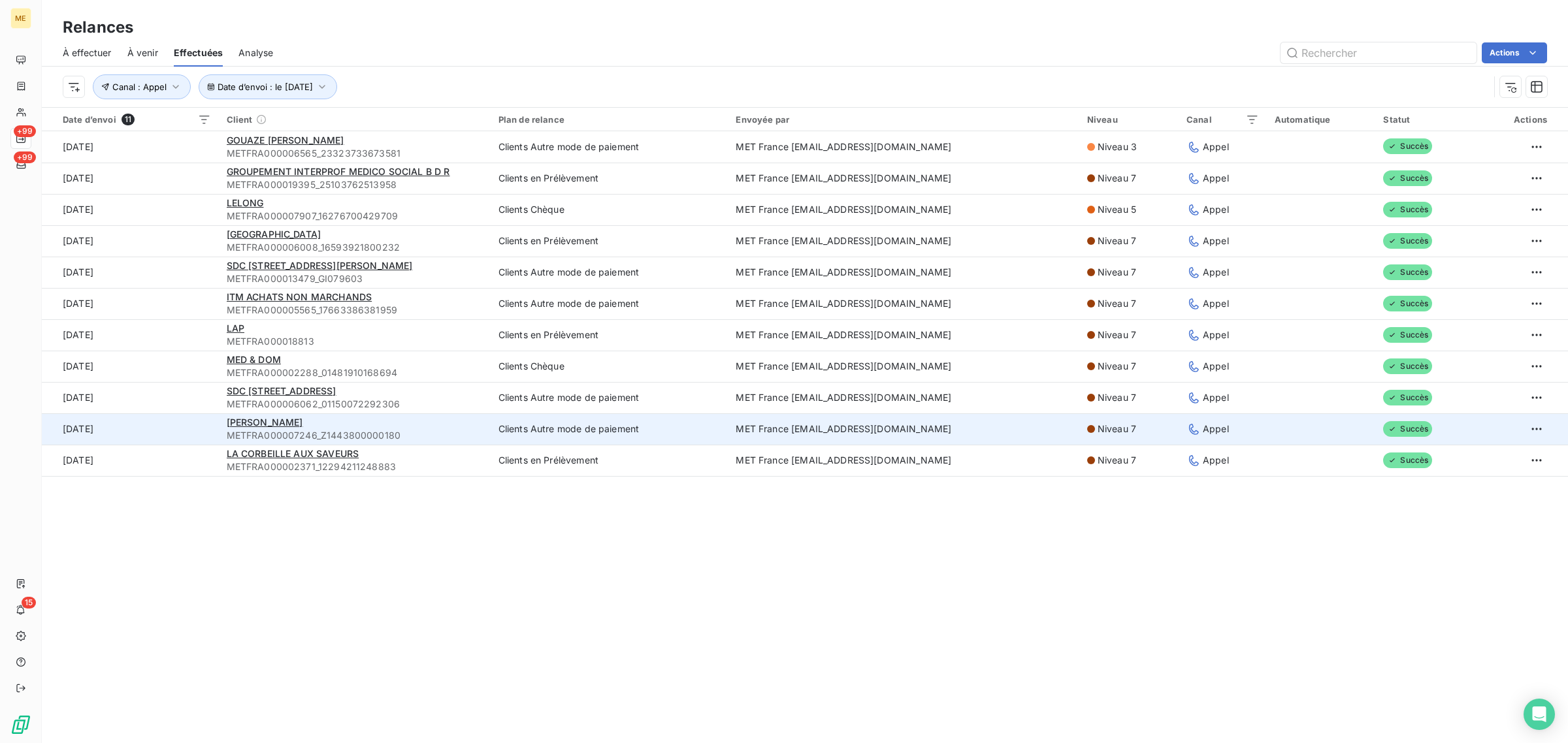
click at [203, 420] on td "9 sept. 2025" at bounding box center [130, 429] width 177 height 31
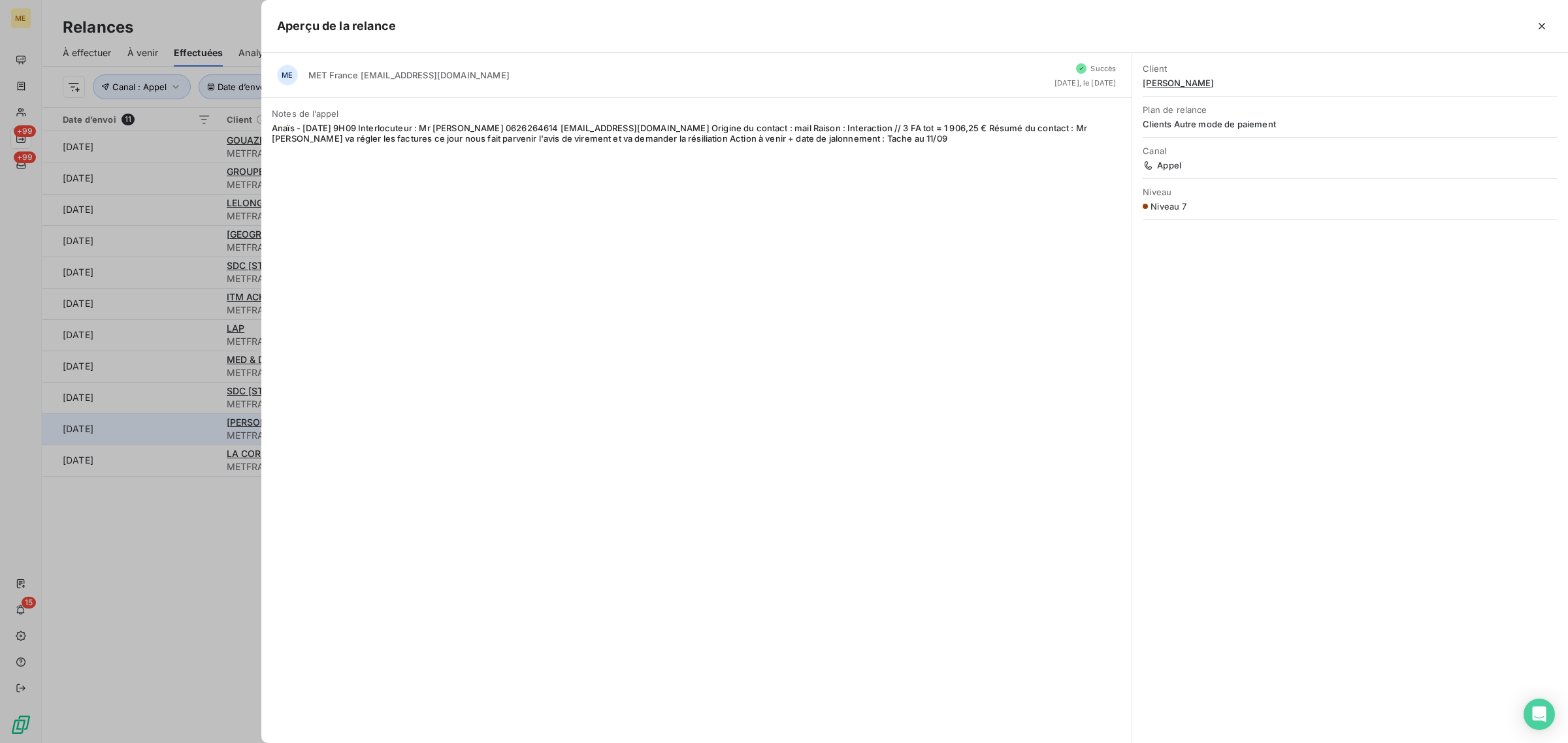
click at [203, 420] on div at bounding box center [784, 372] width 1568 height 743
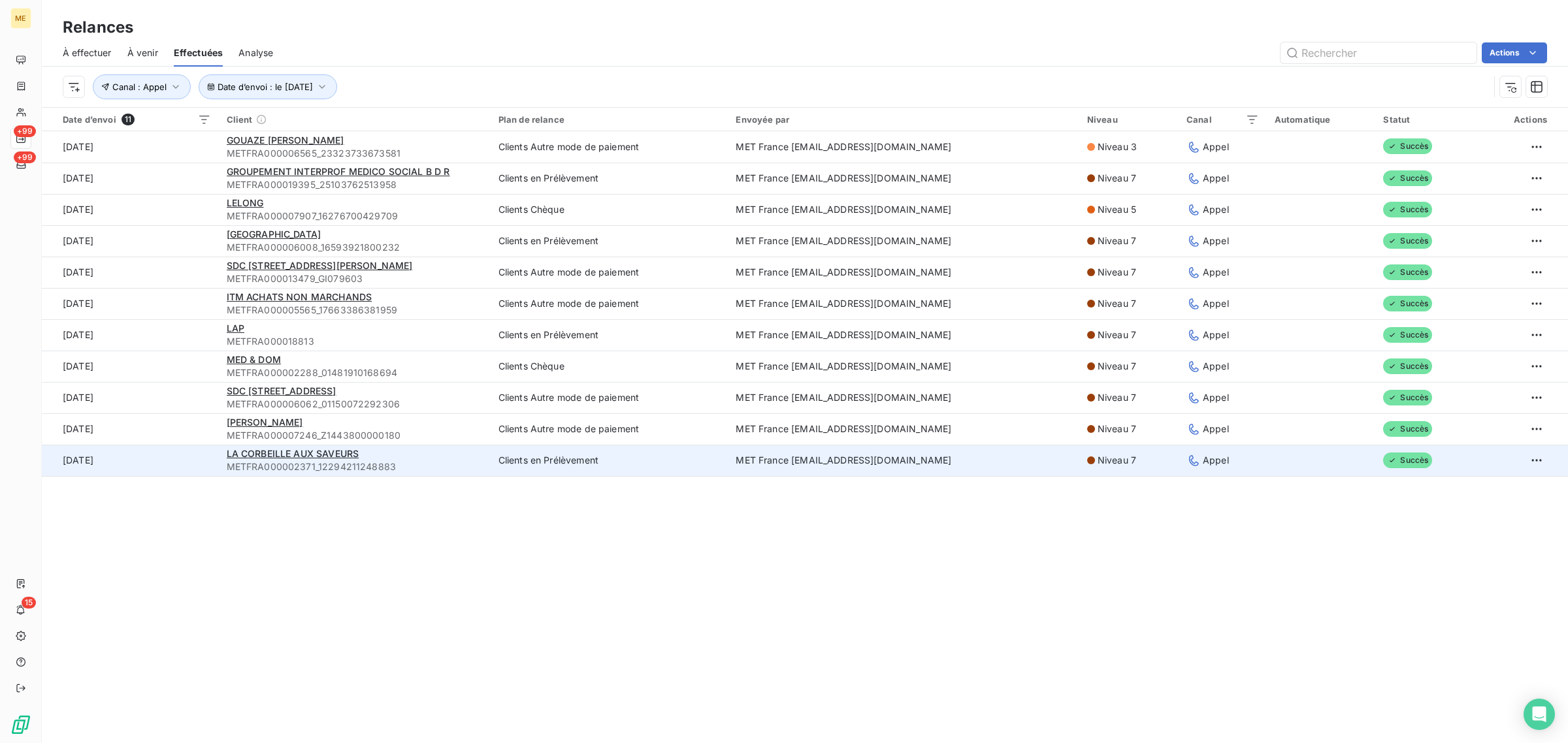
click at [193, 470] on td "9 sept. 2025" at bounding box center [130, 460] width 177 height 31
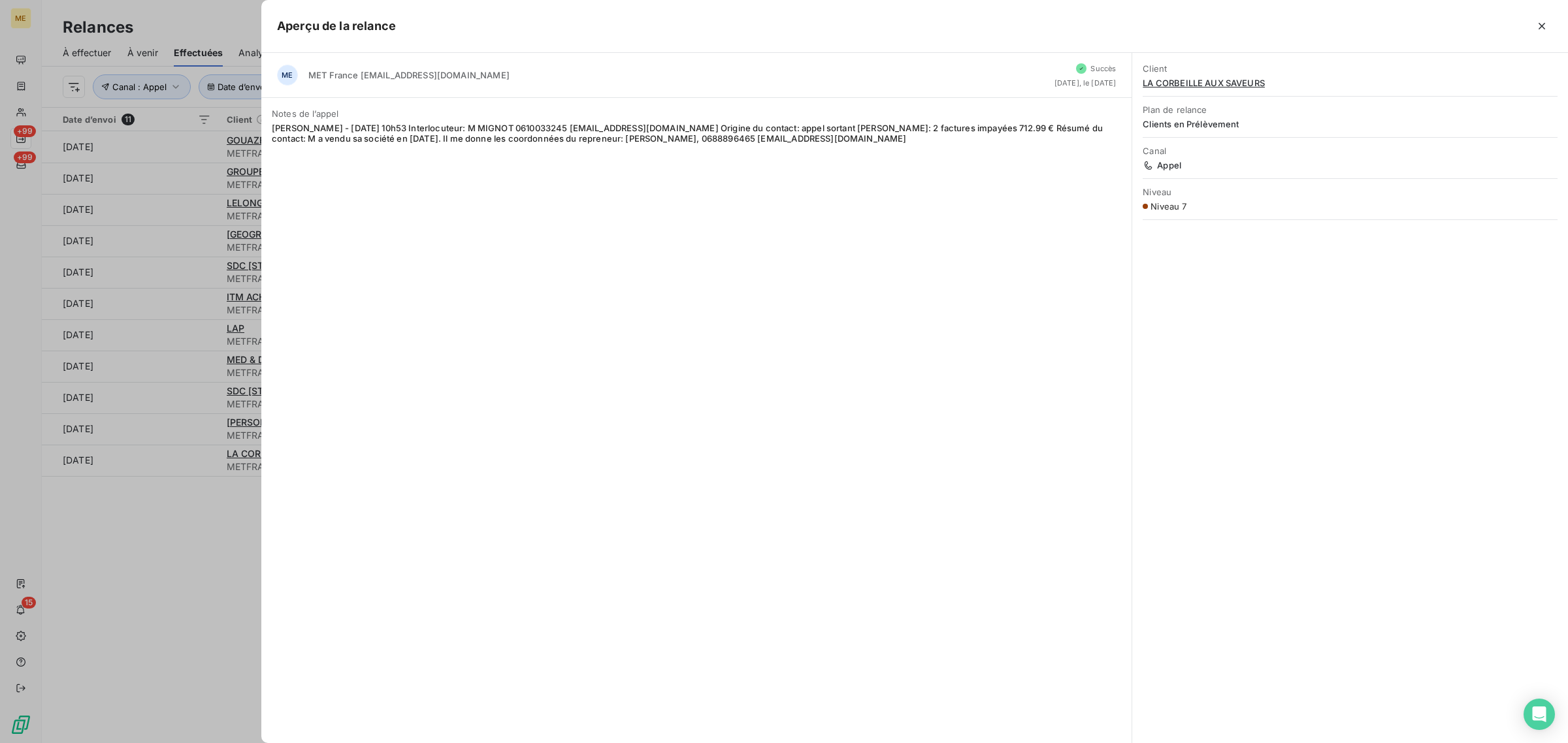
click at [193, 544] on div at bounding box center [784, 372] width 1568 height 743
